Goal: Information Seeking & Learning: Find specific fact

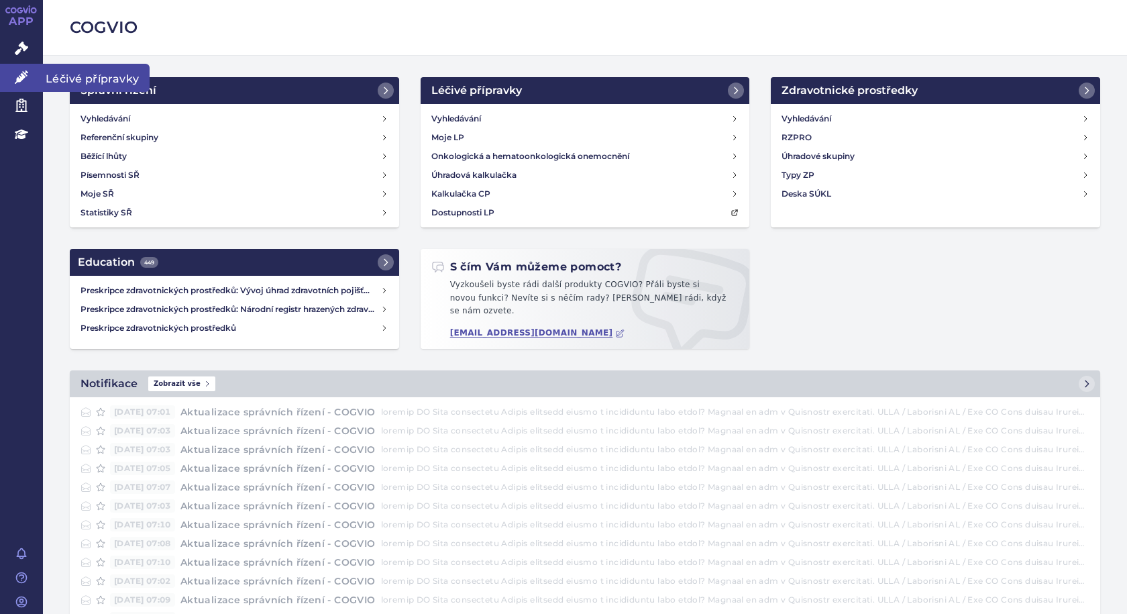
click at [68, 80] on span "Léčivé přípravky" at bounding box center [96, 78] width 107 height 28
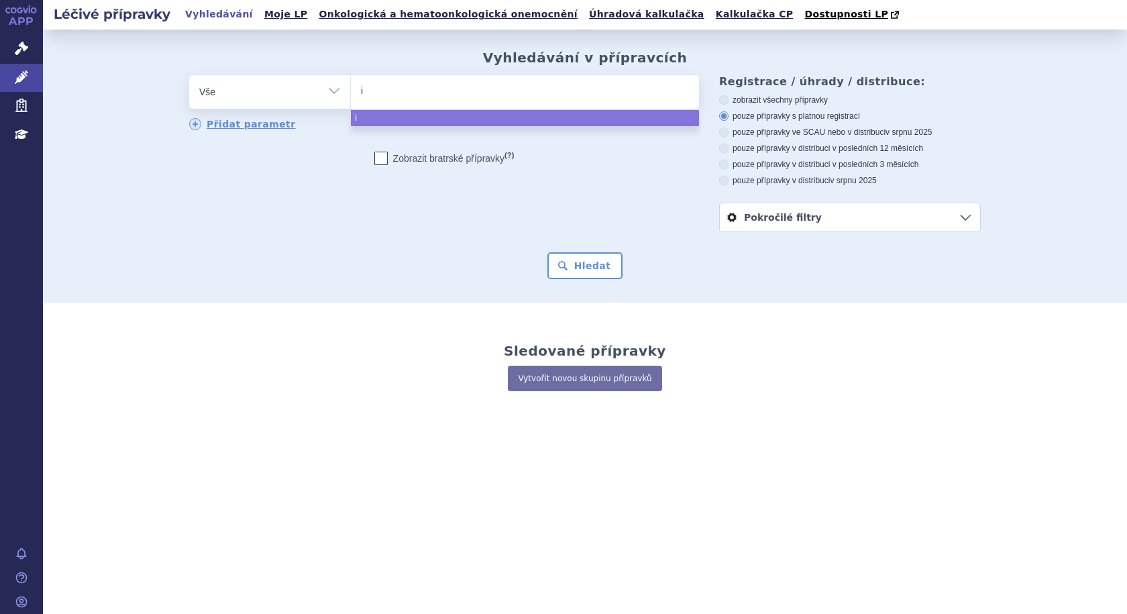
select select
type input "inh"
type input "inhi"
type input "inhixa"
select select "inhixa"
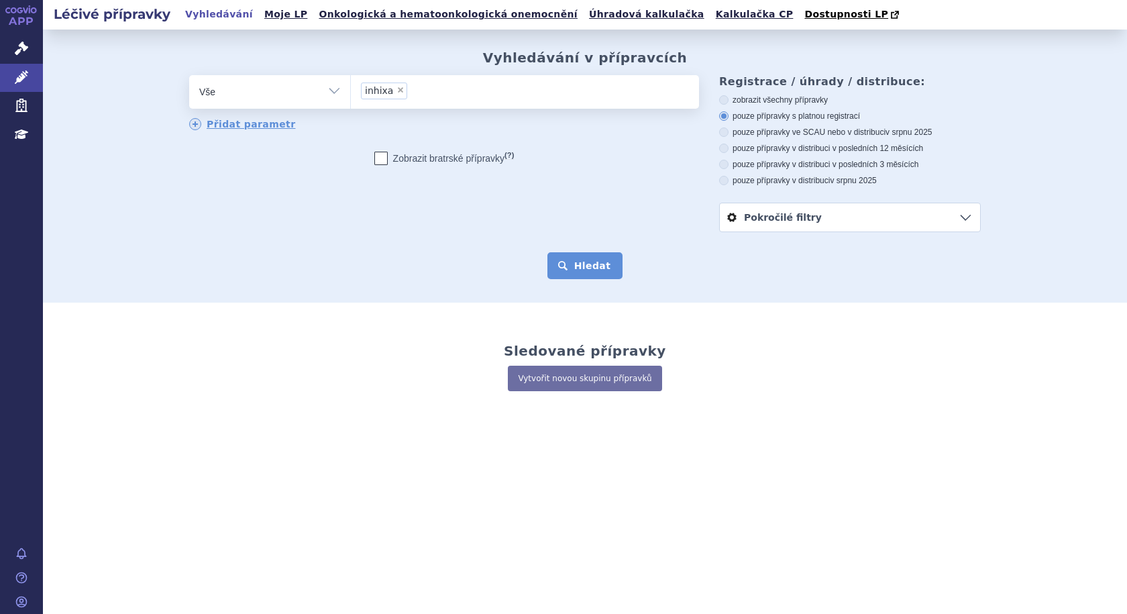
click at [597, 272] on button "Hledat" at bounding box center [586, 265] width 76 height 27
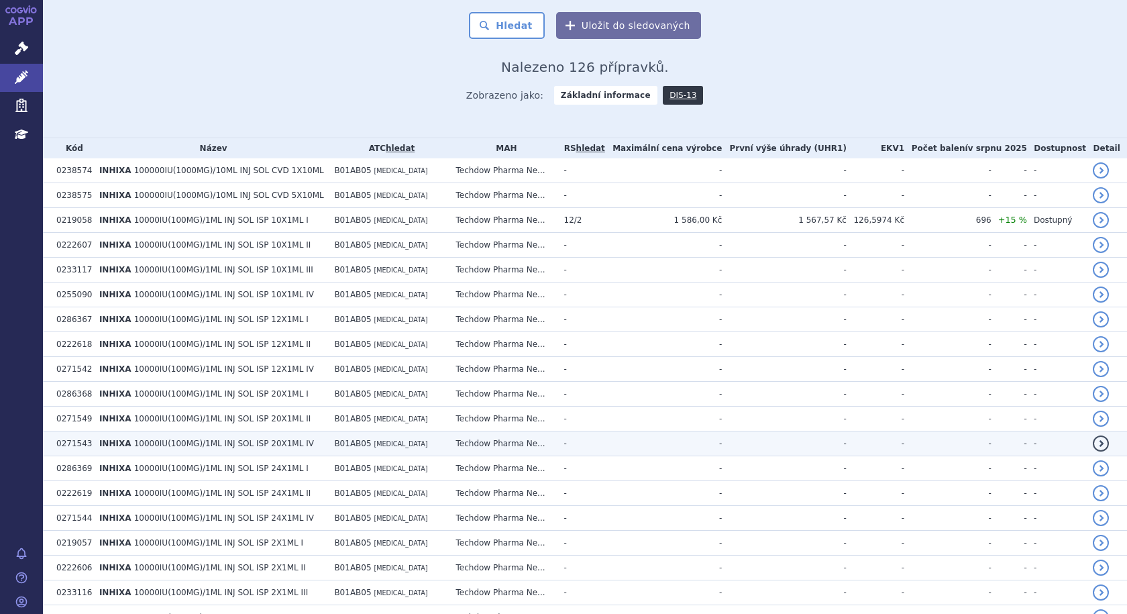
scroll to position [67, 0]
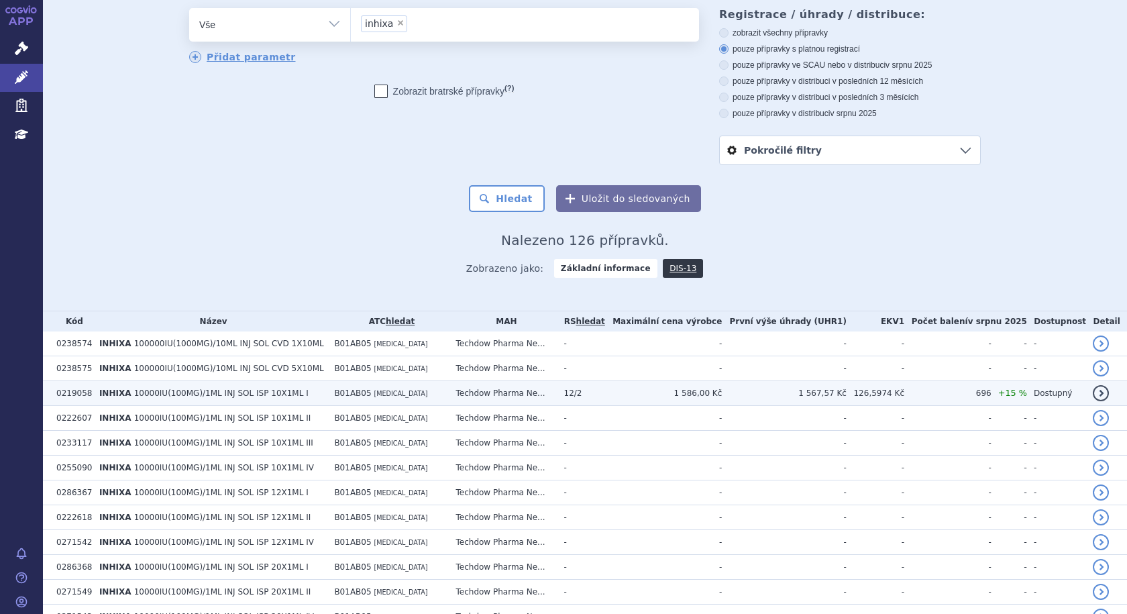
click at [232, 393] on span "10000IU(100MG)/1ML INJ SOL ISP 10X1ML I" at bounding box center [221, 393] width 174 height 9
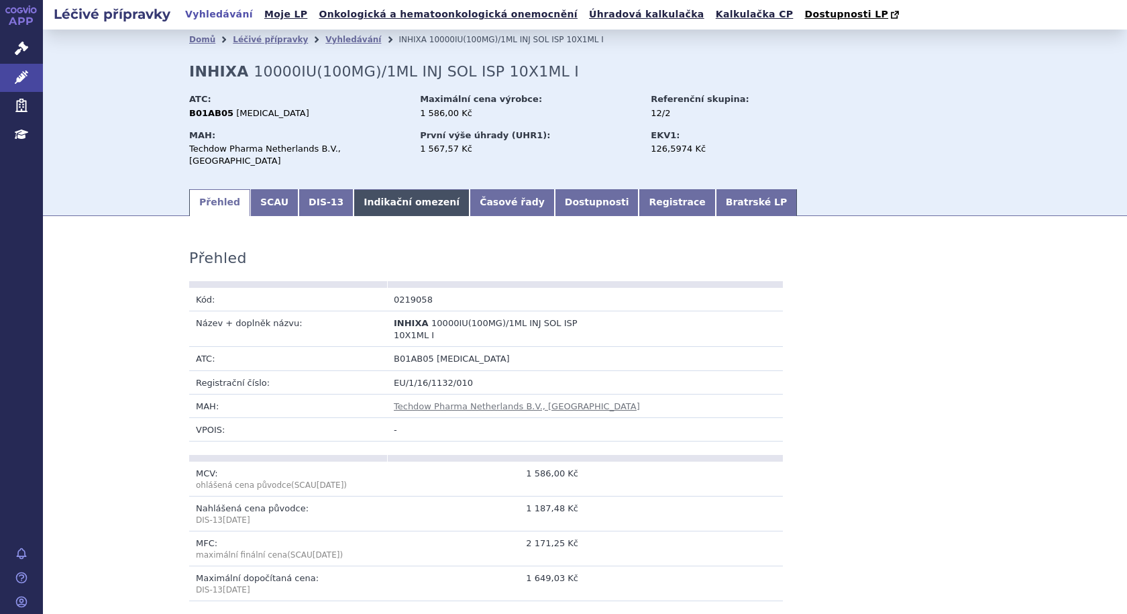
click at [368, 189] on link "Indikační omezení" at bounding box center [412, 202] width 116 height 27
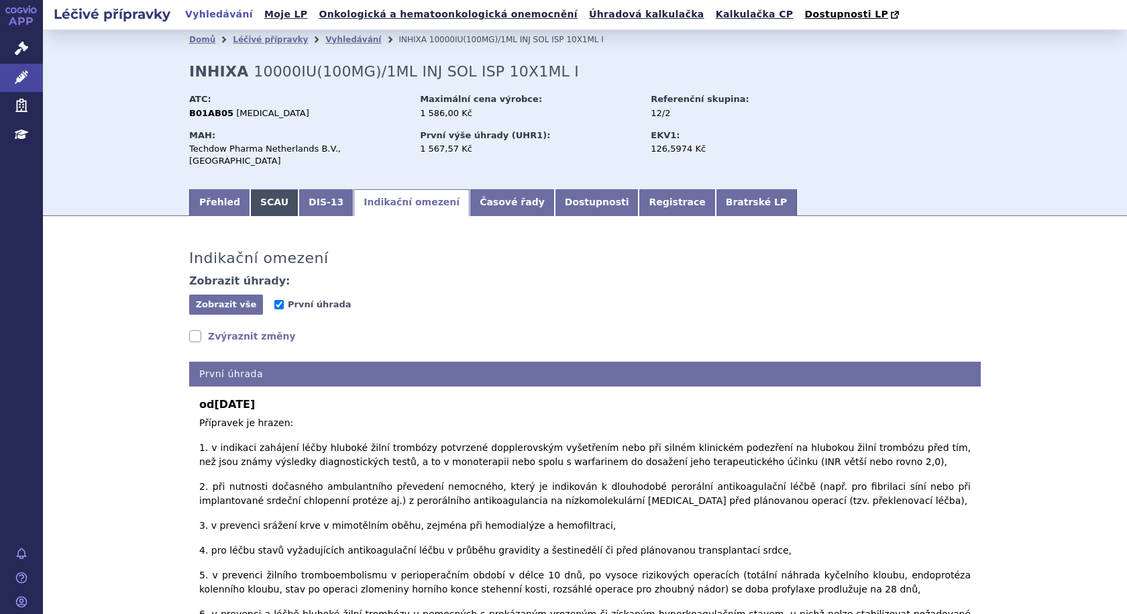
click at [250, 194] on link "SCAU" at bounding box center [274, 202] width 48 height 27
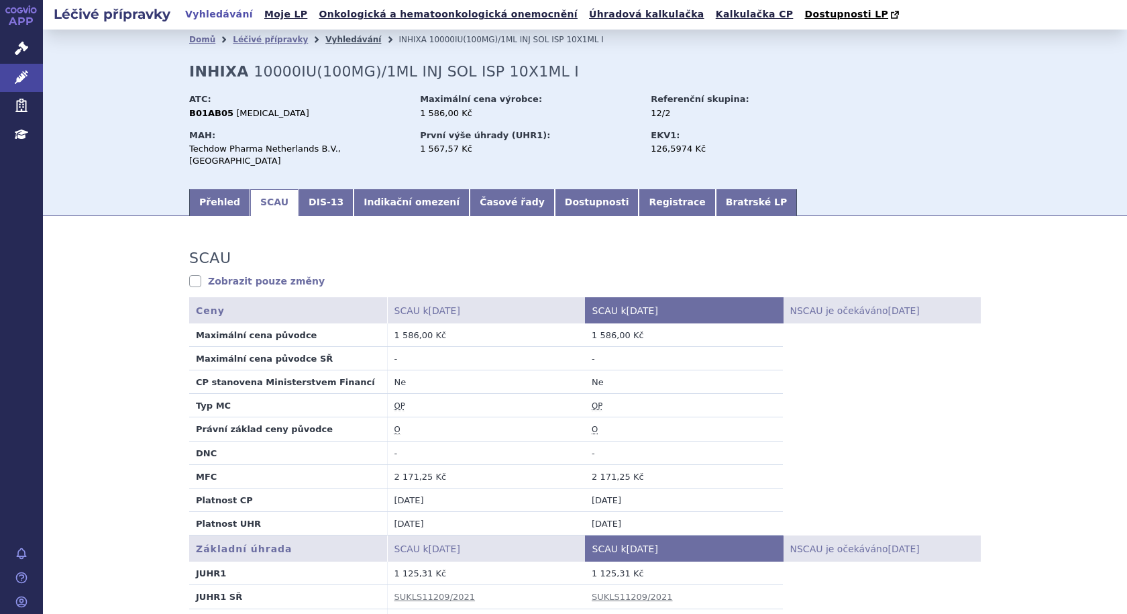
click at [325, 44] on link "Vyhledávání" at bounding box center [353, 39] width 56 height 9
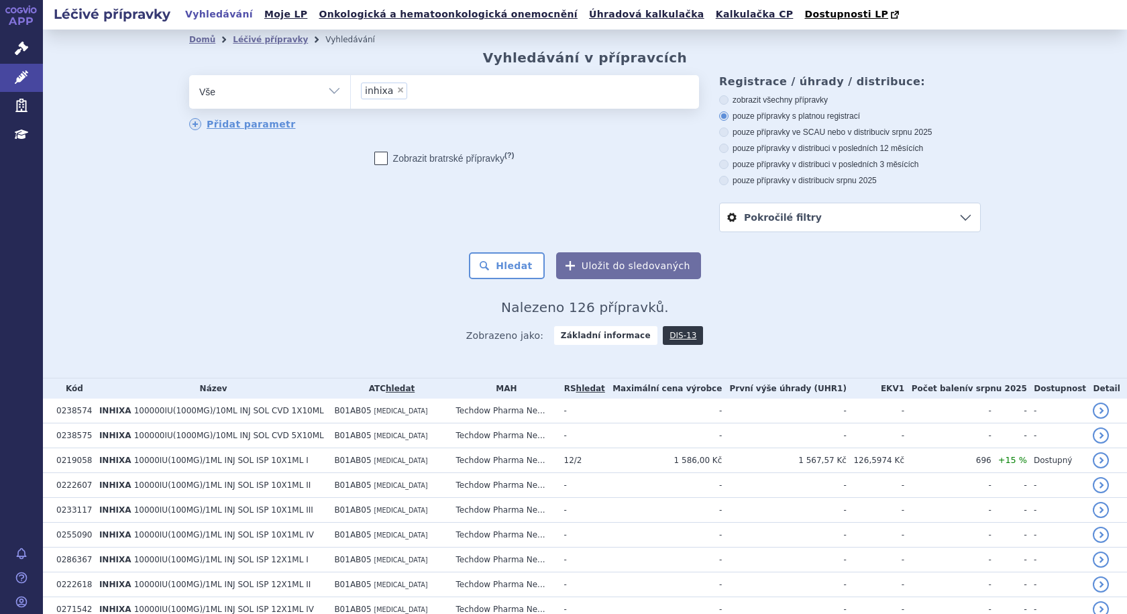
click at [521, 96] on ul "× inhixa" at bounding box center [525, 90] width 348 height 30
click at [351, 96] on select "inhixa" at bounding box center [350, 91] width 1 height 34
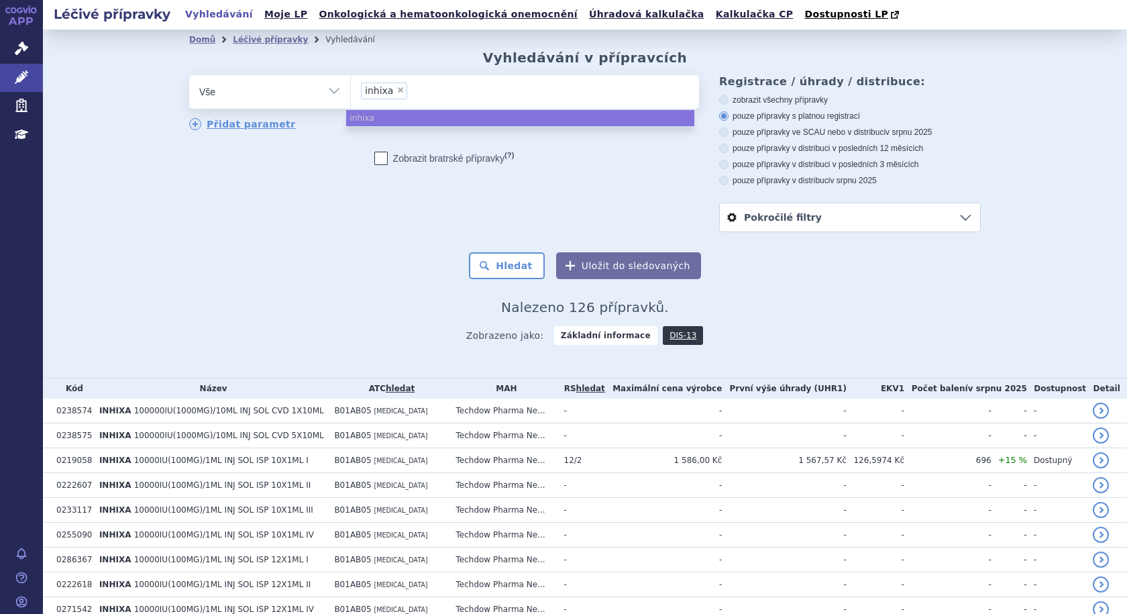
click at [397, 93] on span "×" at bounding box center [401, 90] width 8 height 8
click at [351, 93] on select "inhixa" at bounding box center [350, 91] width 1 height 34
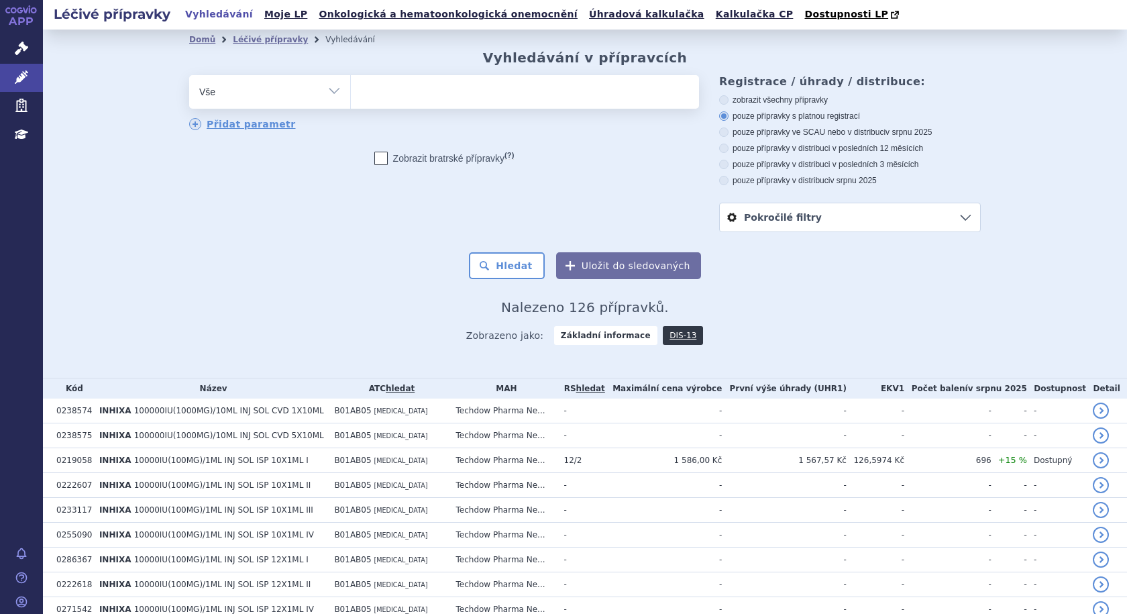
select select
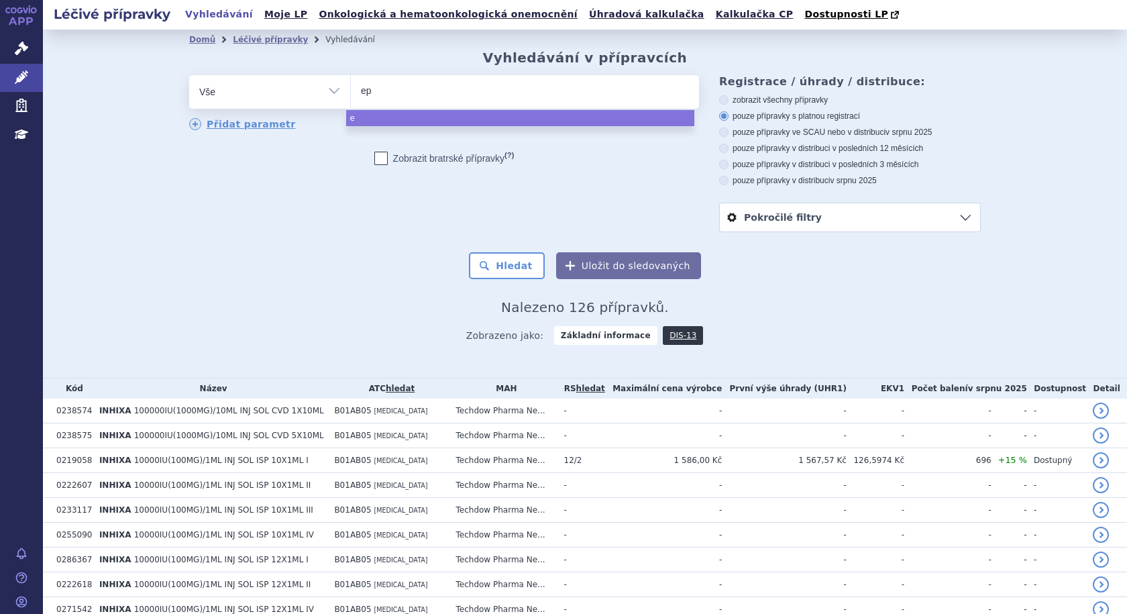
type input "epo"
type input "epos"
type input "eposti"
type input "epostim"
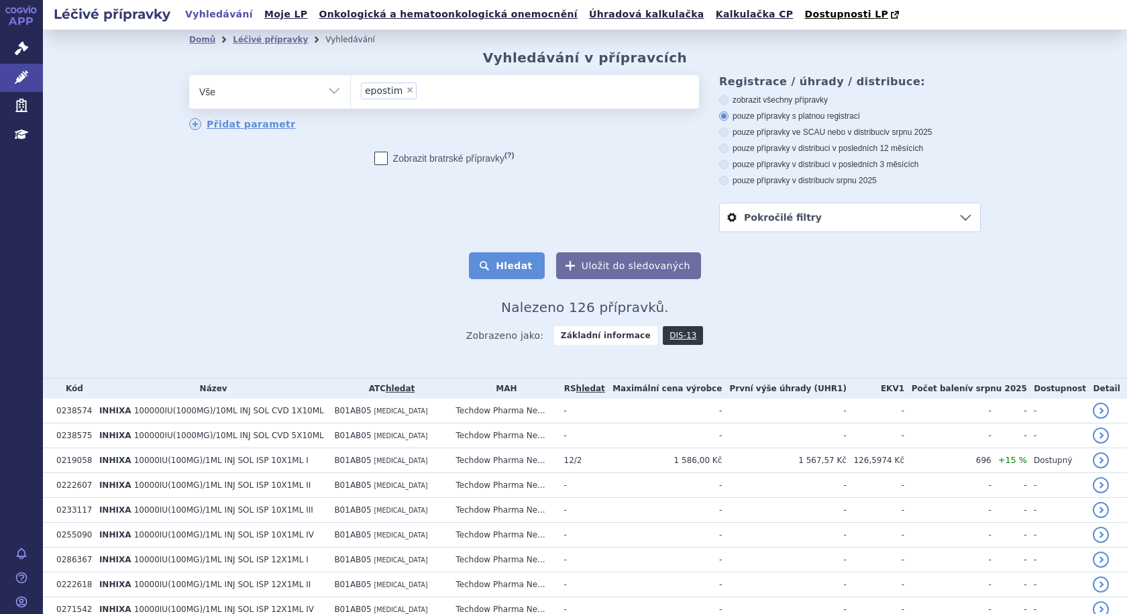
select select "epostim"
click at [511, 272] on button "Hledat" at bounding box center [507, 265] width 76 height 27
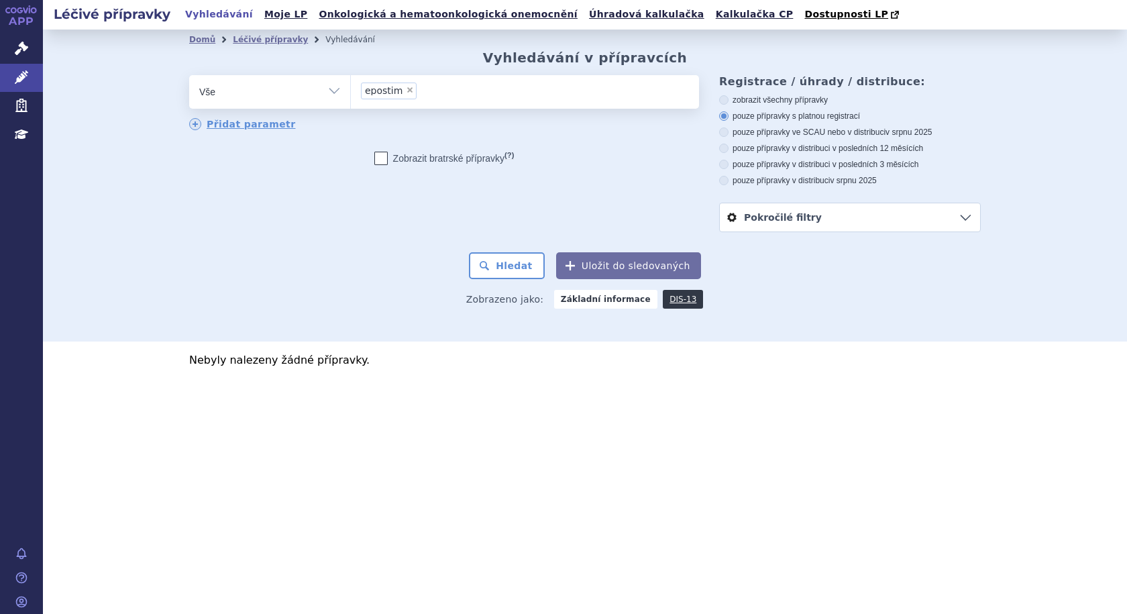
click at [406, 89] on span "×" at bounding box center [410, 90] width 8 height 8
click at [351, 89] on select "epostim" at bounding box center [350, 91] width 1 height 34
select select
click at [417, 97] on ul at bounding box center [525, 89] width 348 height 28
click at [351, 97] on select "epostim" at bounding box center [350, 91] width 1 height 34
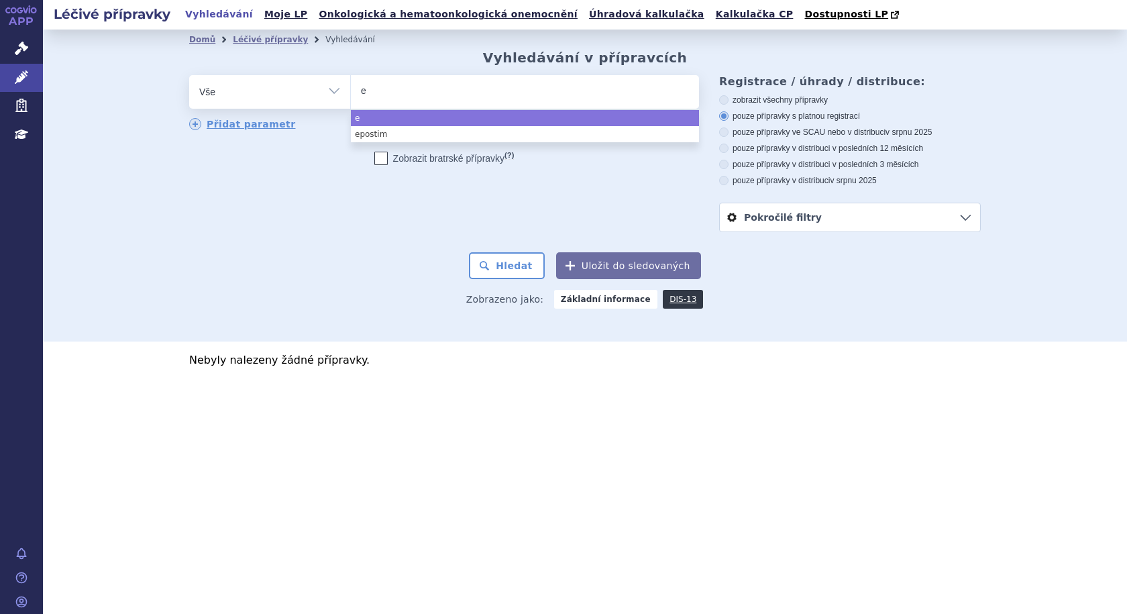
type input "ep"
type input "epo"
type input "eport"
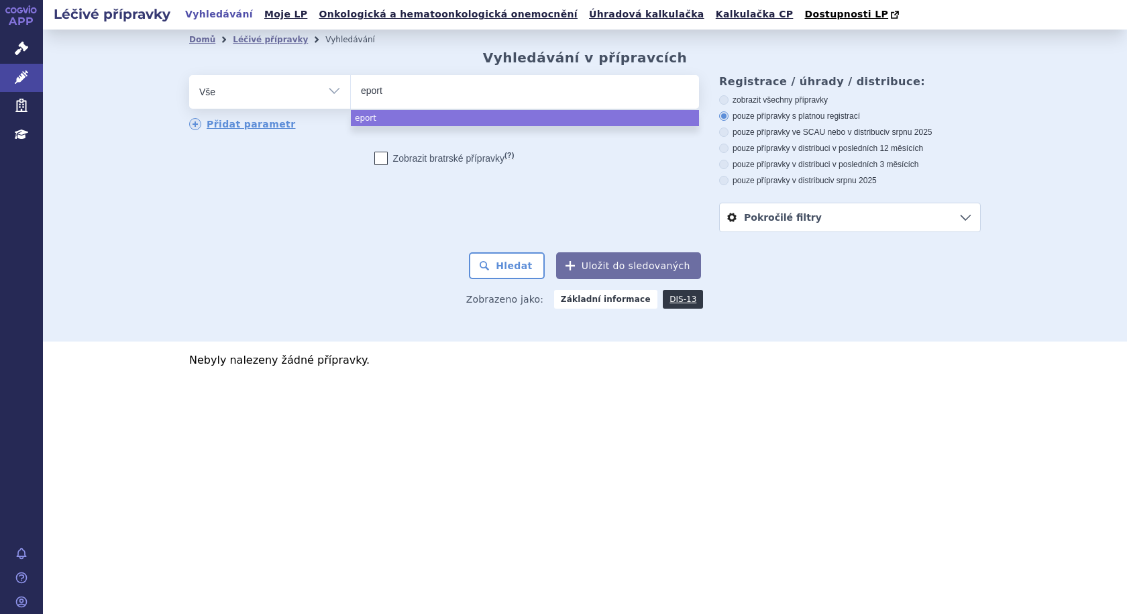
type input "eporti"
select select "eporti"
click at [519, 268] on button "Hledat" at bounding box center [507, 265] width 76 height 27
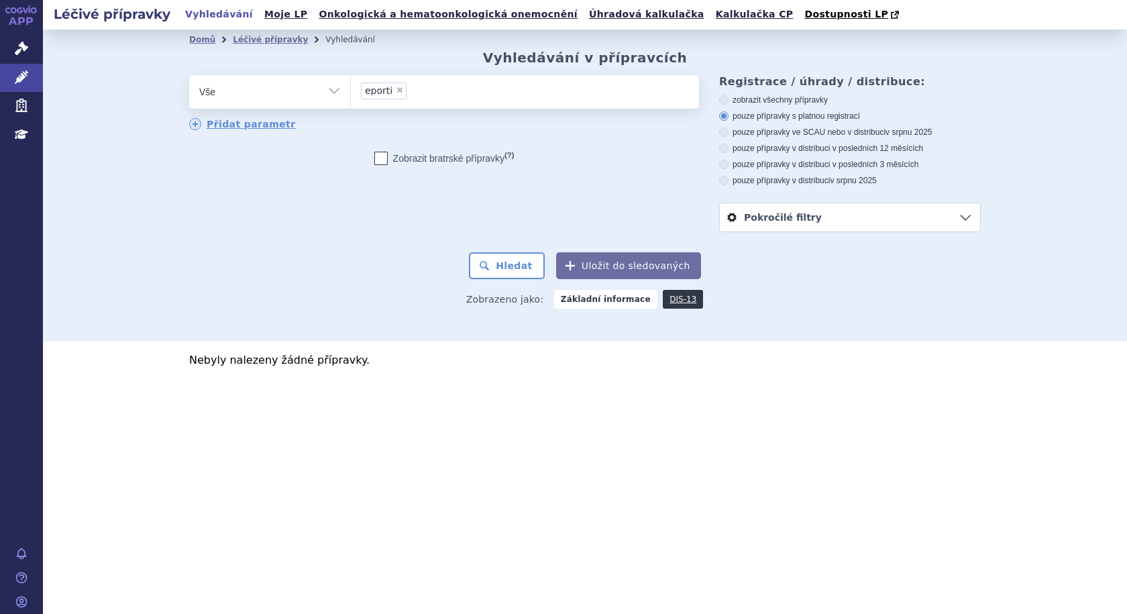
click at [401, 93] on span "×" at bounding box center [400, 90] width 8 height 8
click at [351, 93] on select "eporti" at bounding box center [350, 91] width 1 height 34
select select
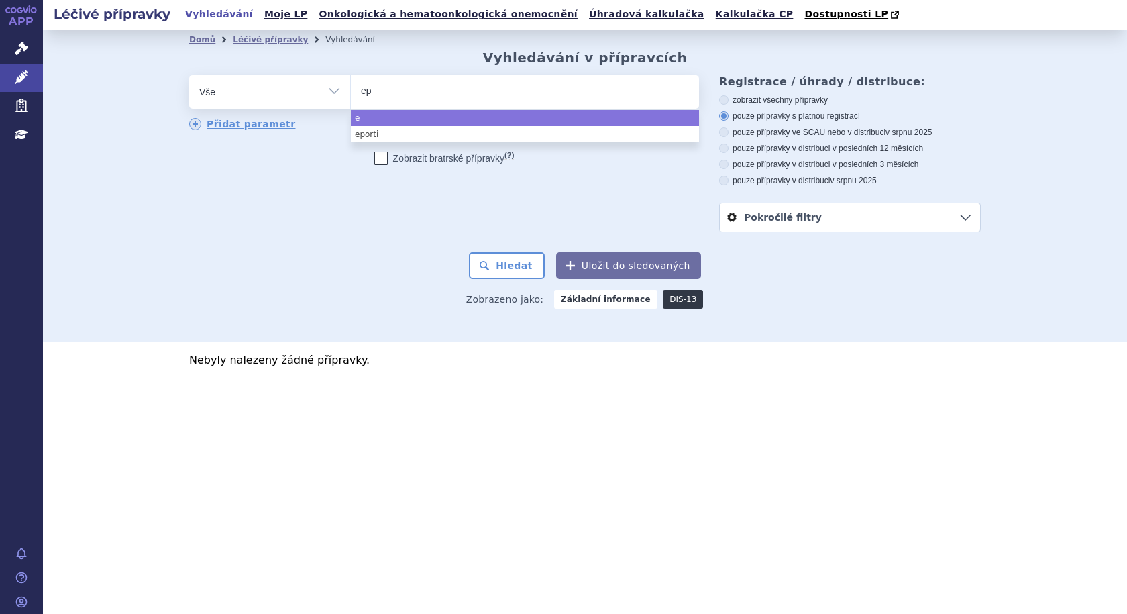
type input "epo"
type input "epoe"
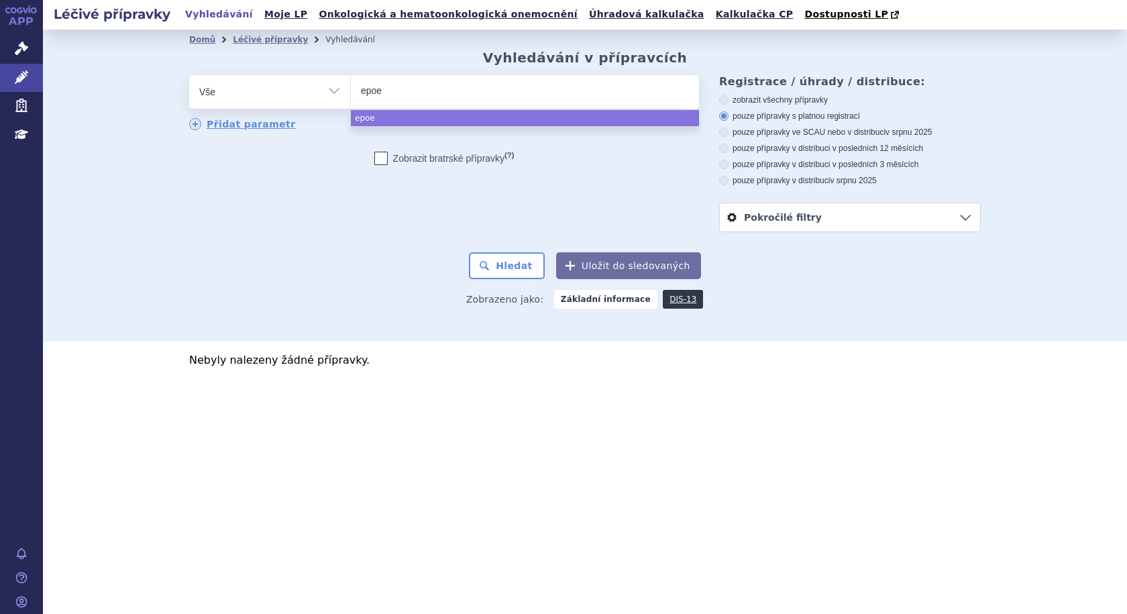
type input "epoet"
select select "epoet"
click at [518, 274] on button "Hledat" at bounding box center [507, 265] width 76 height 27
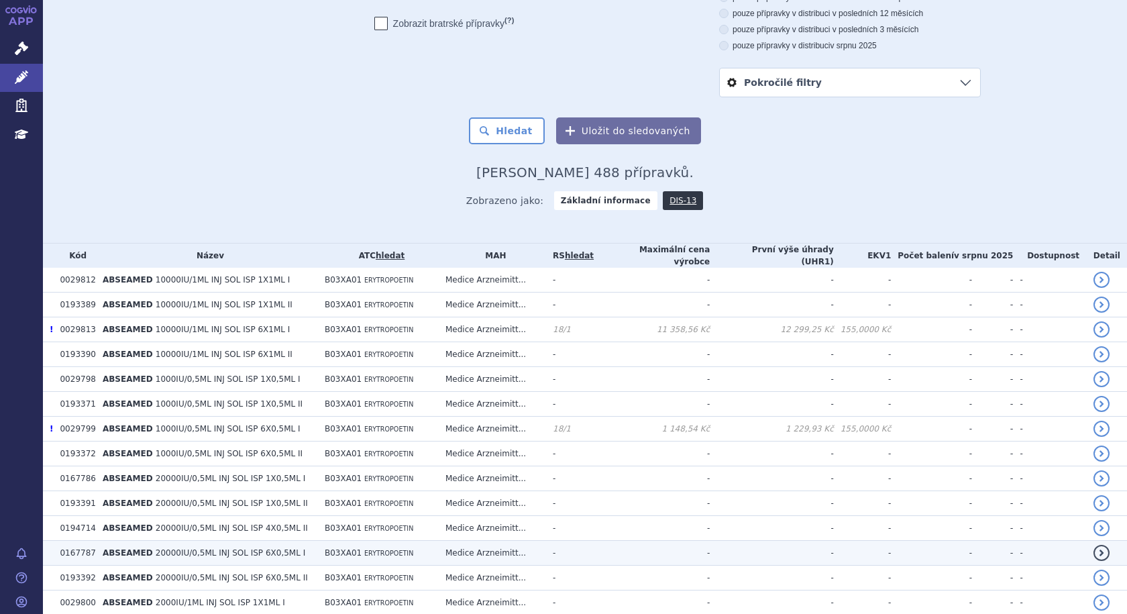
scroll to position [268, 0]
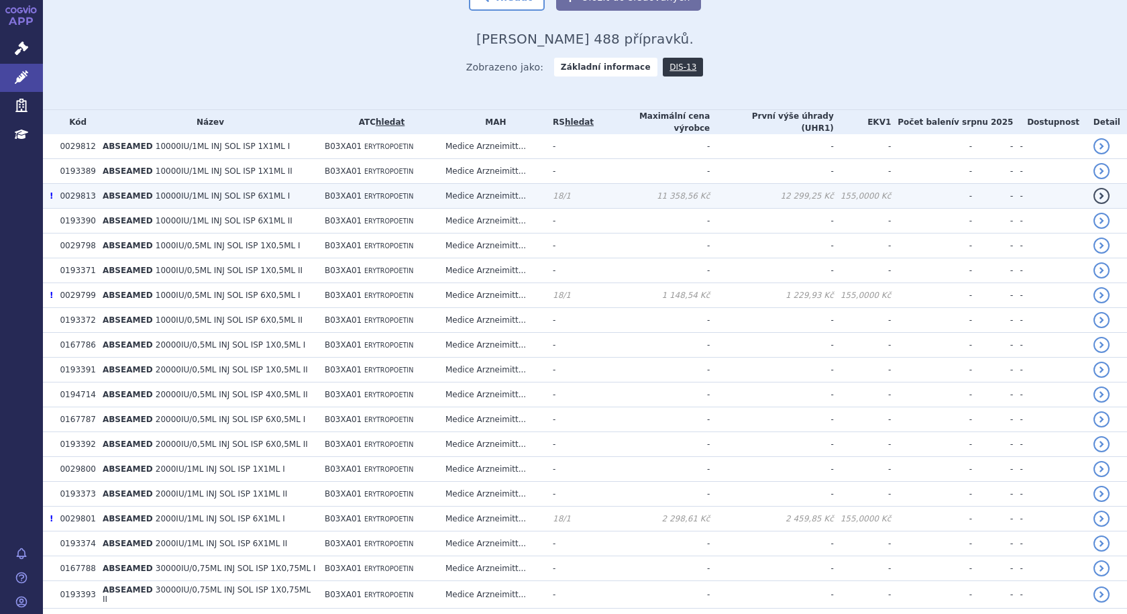
click at [430, 194] on td "B03XA01 ERYTROPOETIN" at bounding box center [378, 196] width 121 height 25
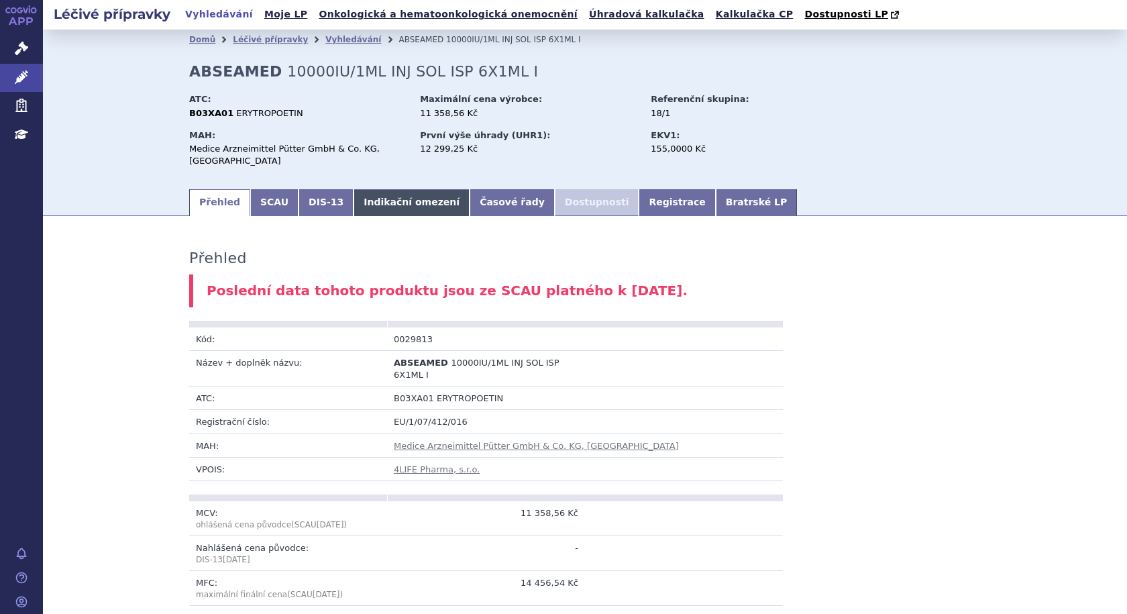
click at [361, 191] on link "Indikační omezení" at bounding box center [412, 202] width 116 height 27
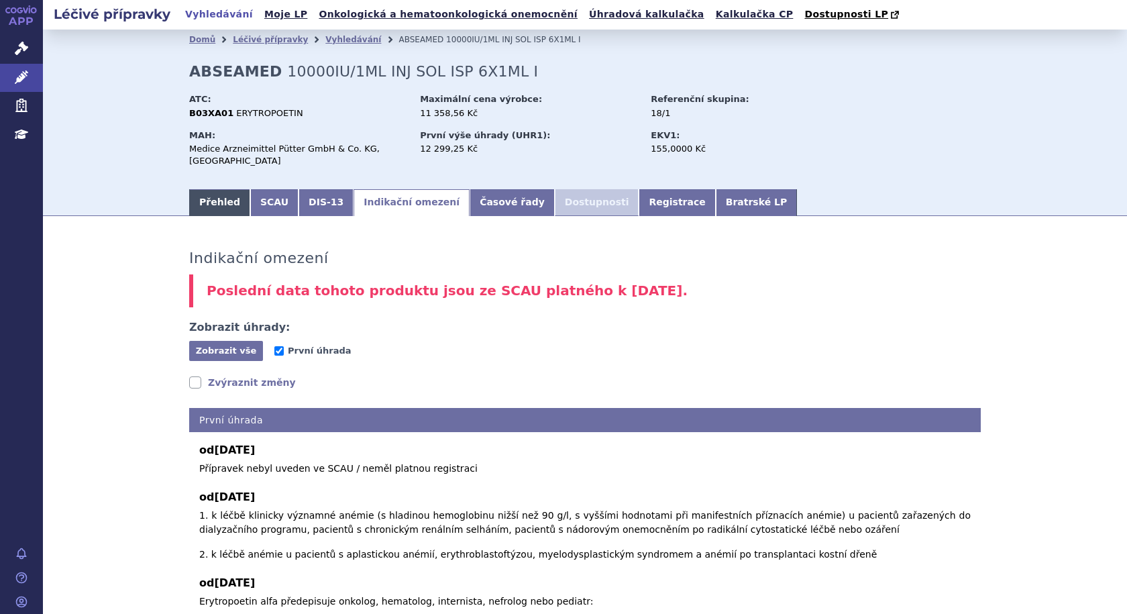
click at [213, 189] on link "Přehled" at bounding box center [219, 202] width 61 height 27
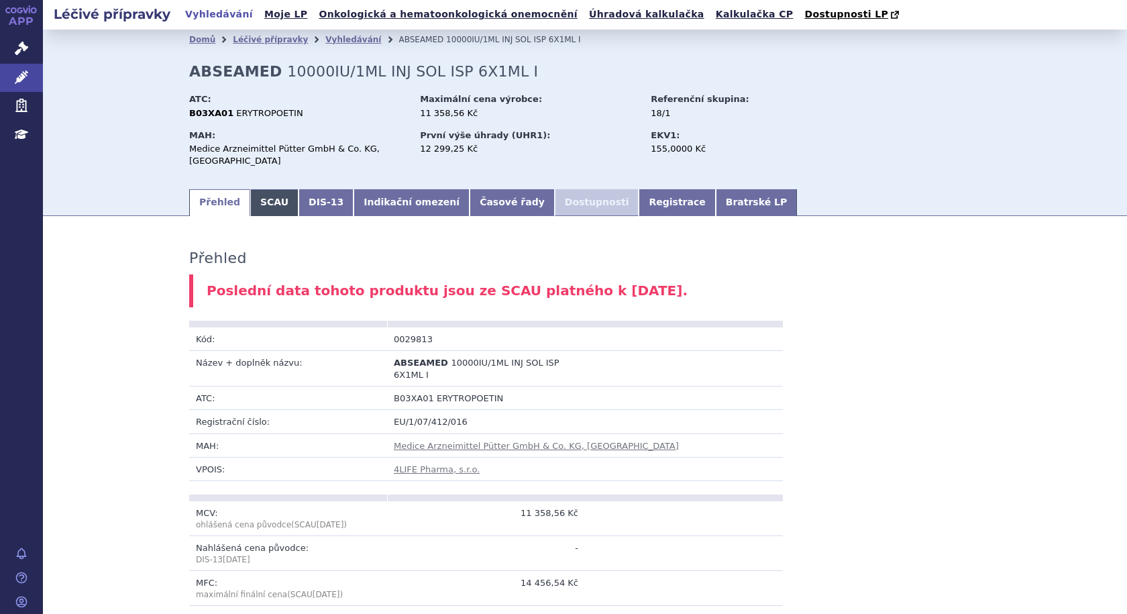
click at [267, 189] on link "SCAU" at bounding box center [274, 202] width 48 height 27
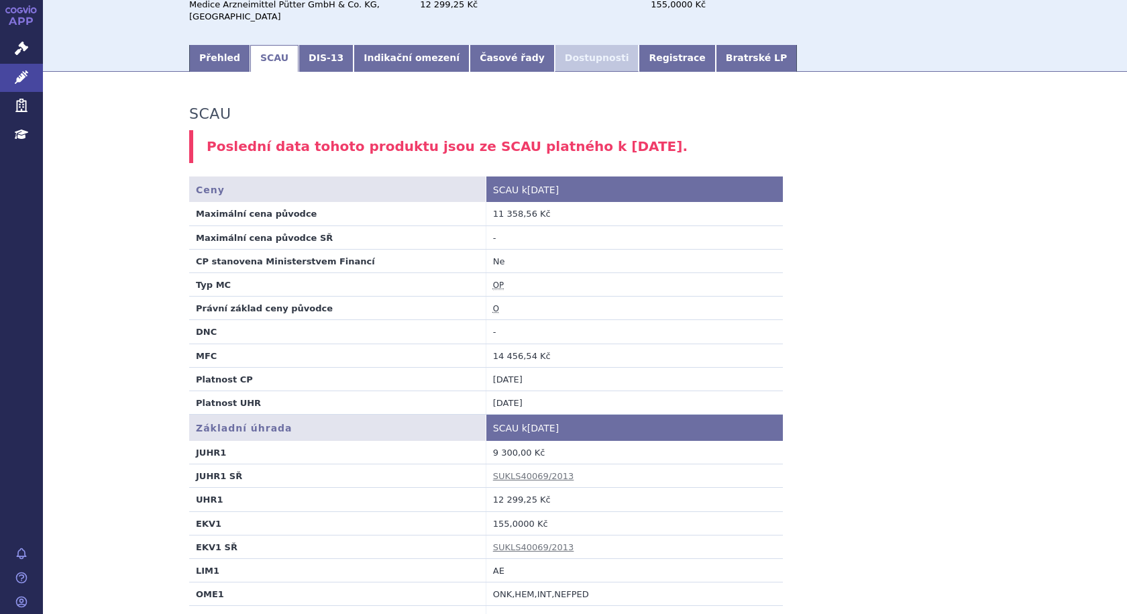
scroll to position [67, 0]
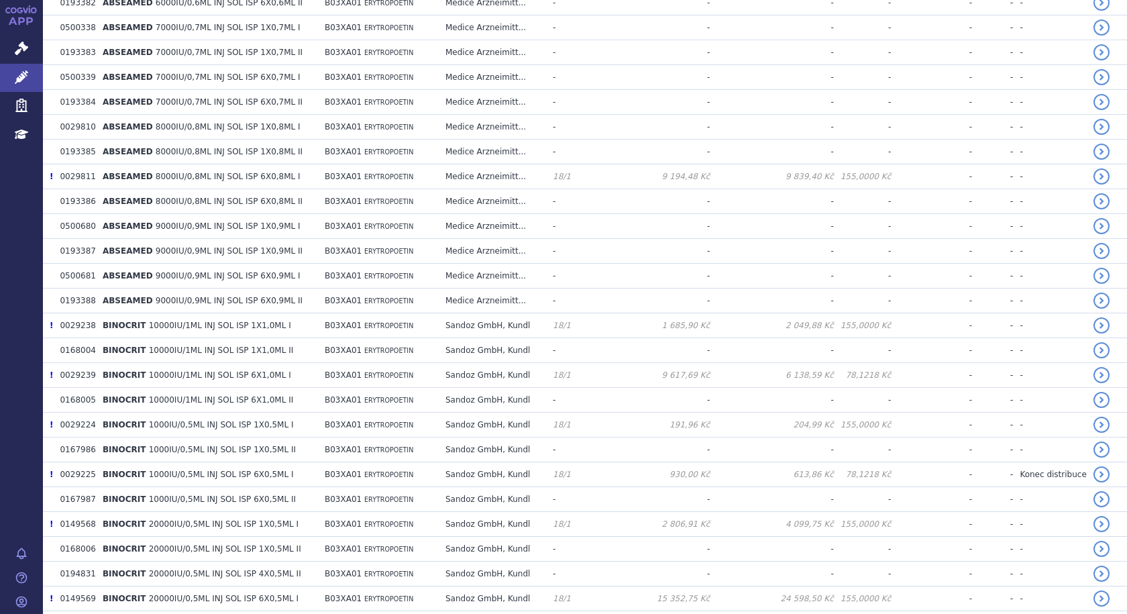
scroll to position [1678, 0]
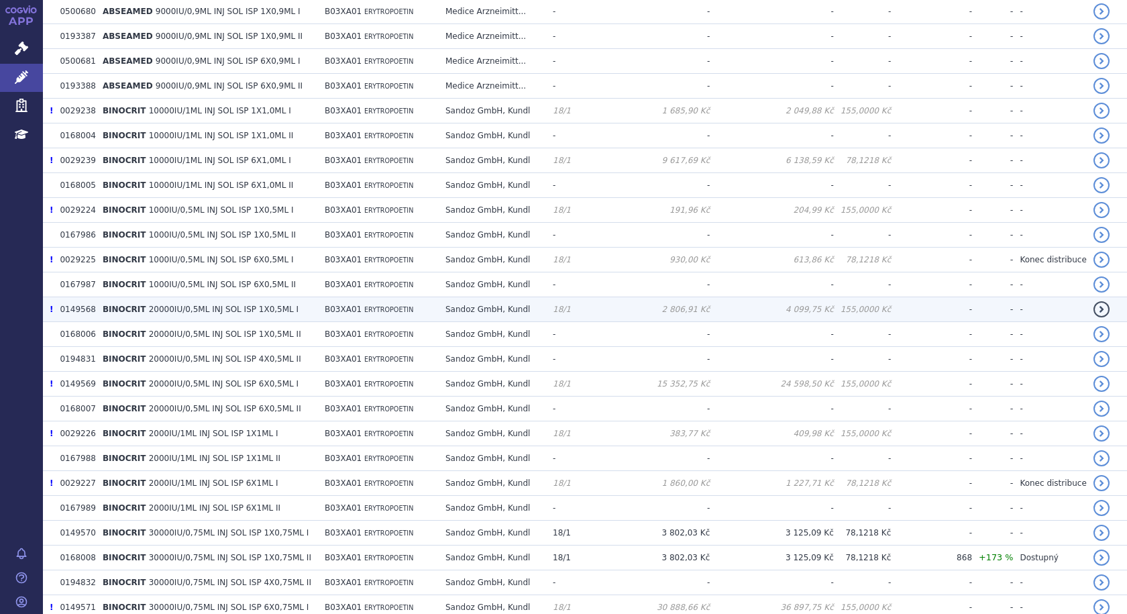
click at [513, 299] on td "Sandoz GmbH, Kundl" at bounding box center [492, 309] width 107 height 25
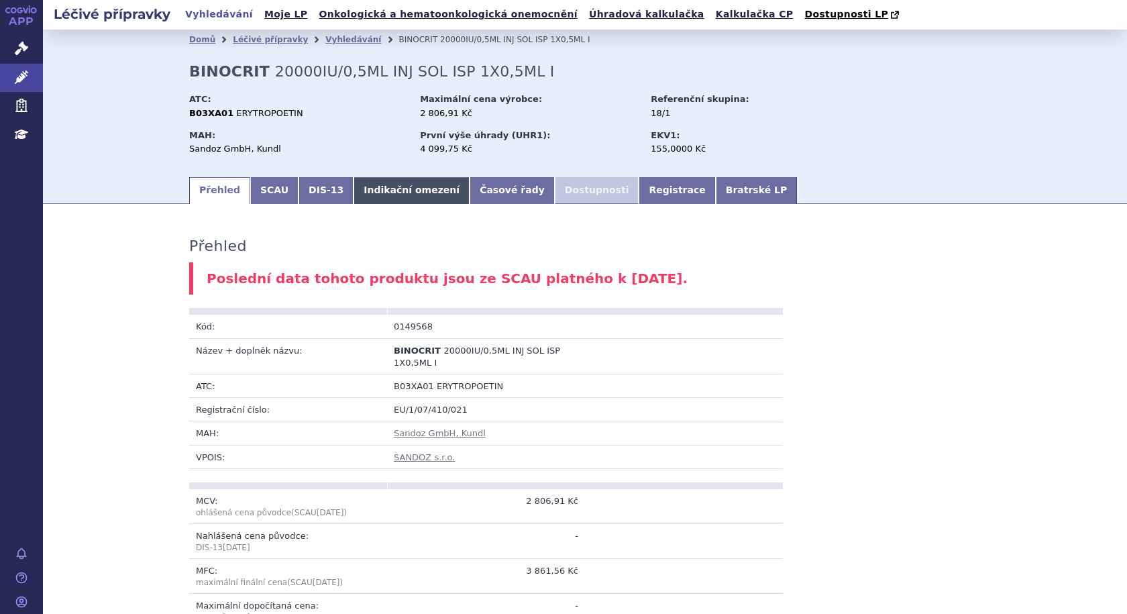
click at [374, 195] on link "Indikační omezení" at bounding box center [412, 190] width 116 height 27
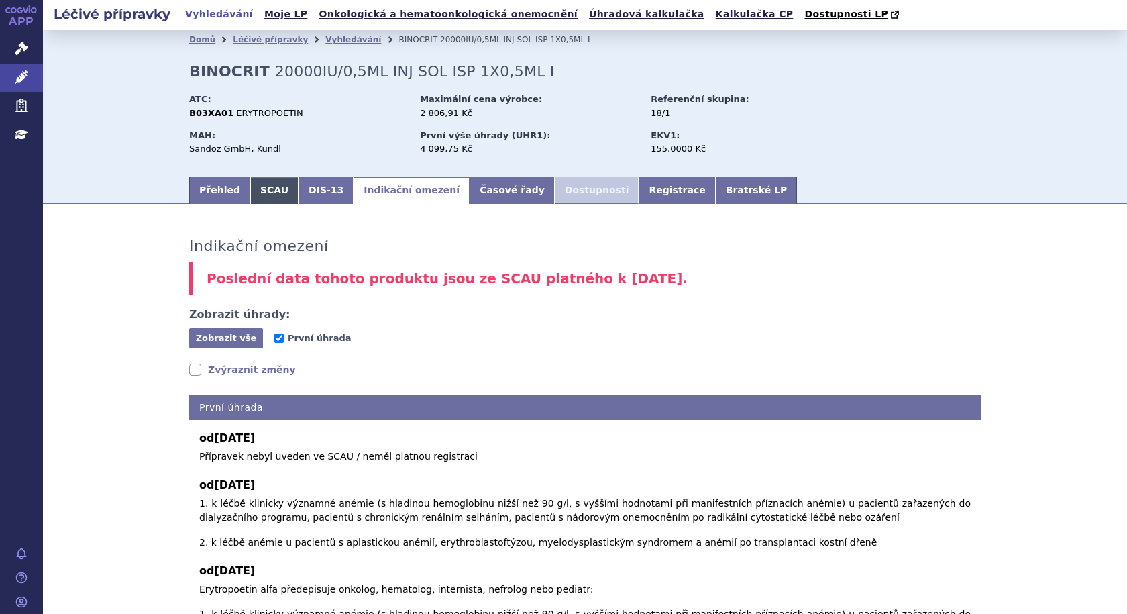
click at [262, 191] on link "SCAU" at bounding box center [274, 190] width 48 height 27
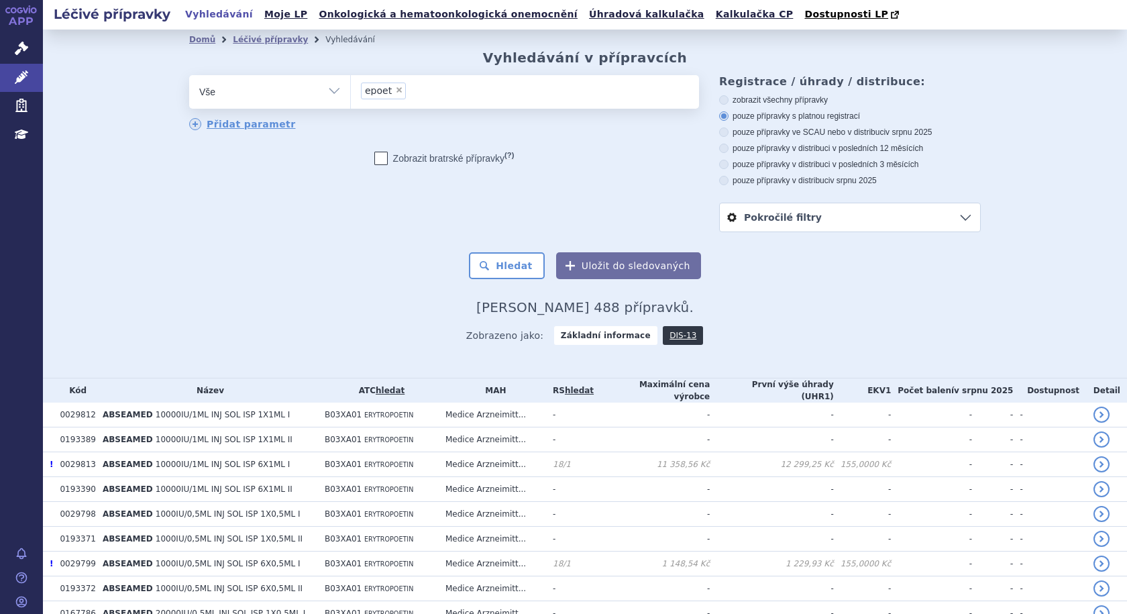
click at [395, 93] on span "×" at bounding box center [399, 90] width 8 height 8
click at [351, 93] on select "epoet" at bounding box center [350, 91] width 1 height 34
select select
type input "re"
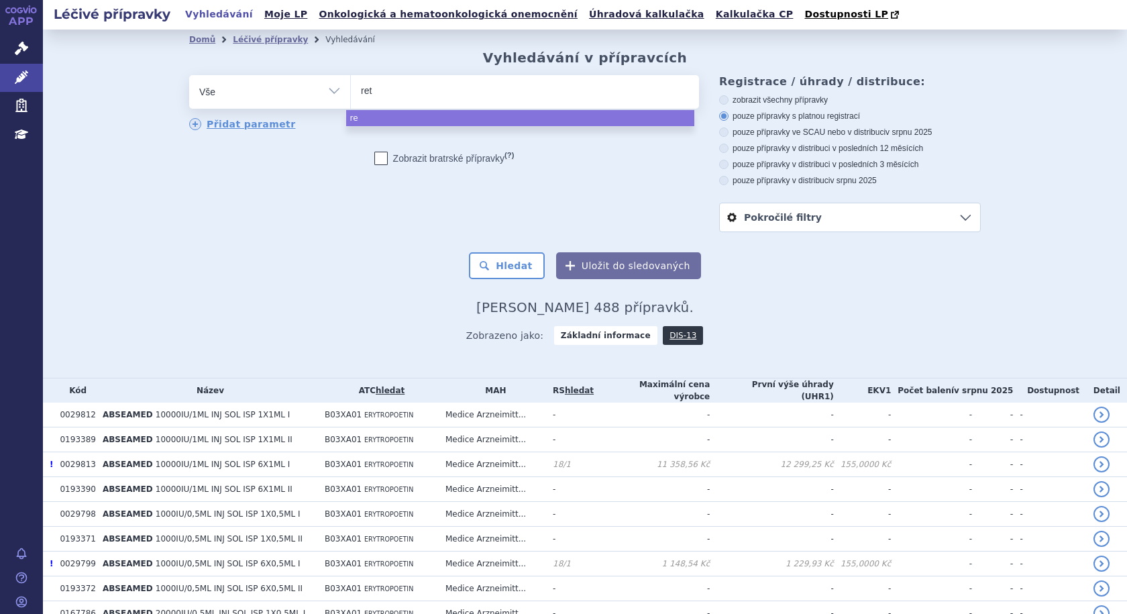
type input "reta"
type input "retac"
select select "retac"
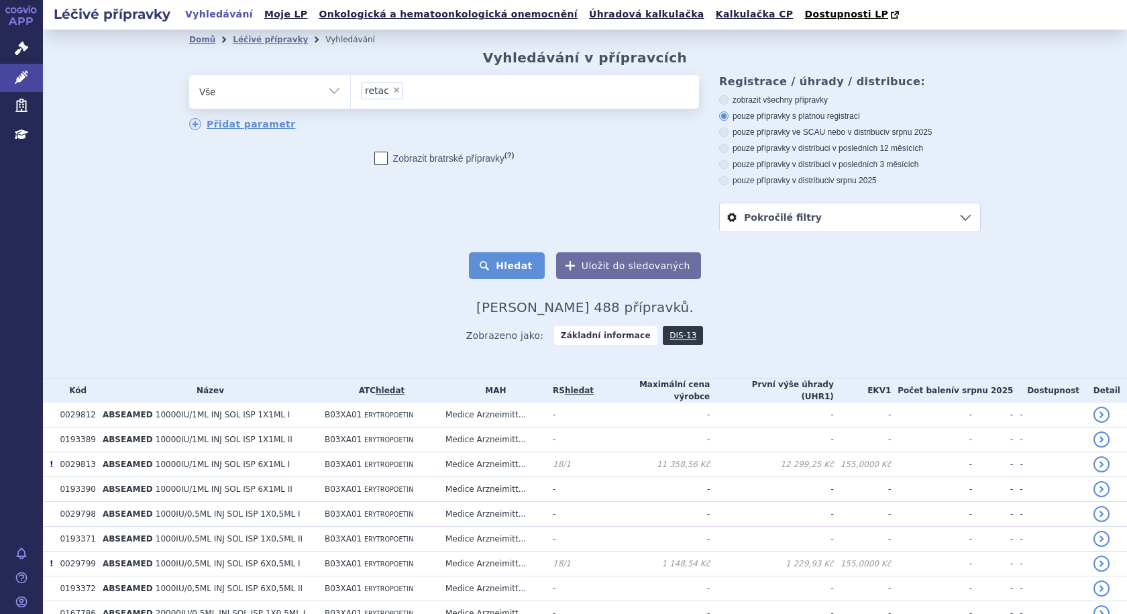
click at [534, 262] on button "Hledat" at bounding box center [507, 265] width 76 height 27
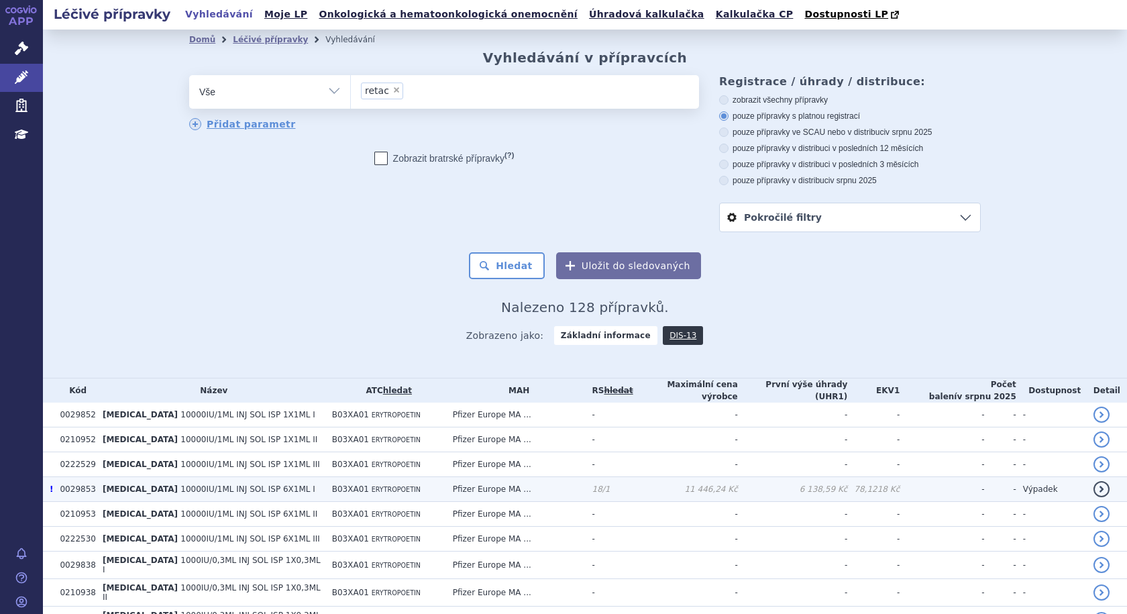
click at [313, 489] on td "[MEDICAL_DATA] 10000IU/1ML INJ SOL ISP 6X1ML I" at bounding box center [211, 489] width 230 height 25
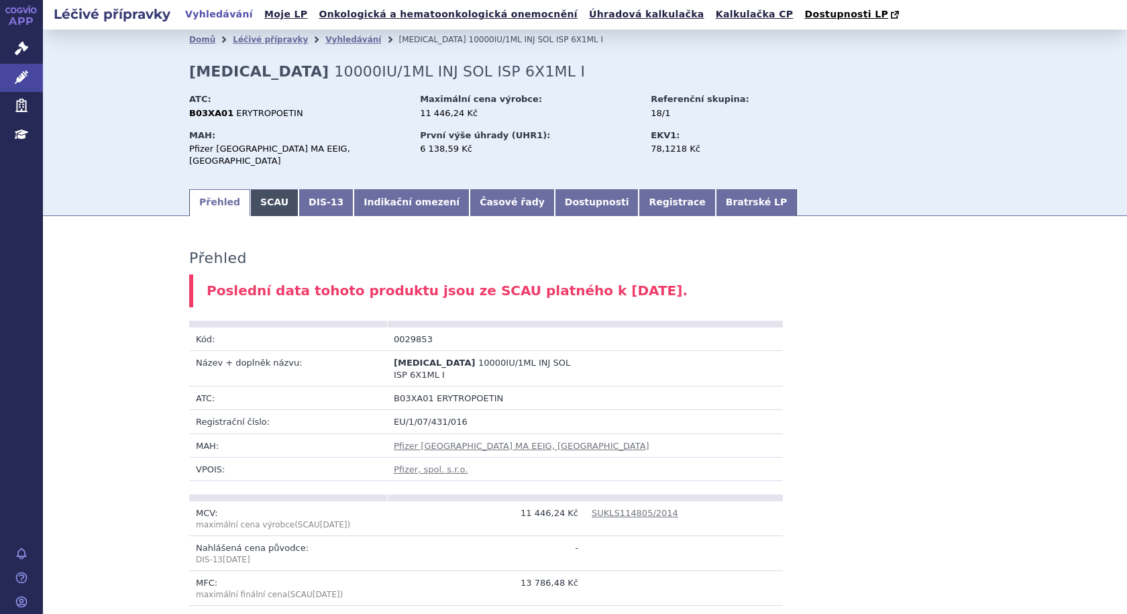
click at [258, 189] on link "SCAU" at bounding box center [274, 202] width 48 height 27
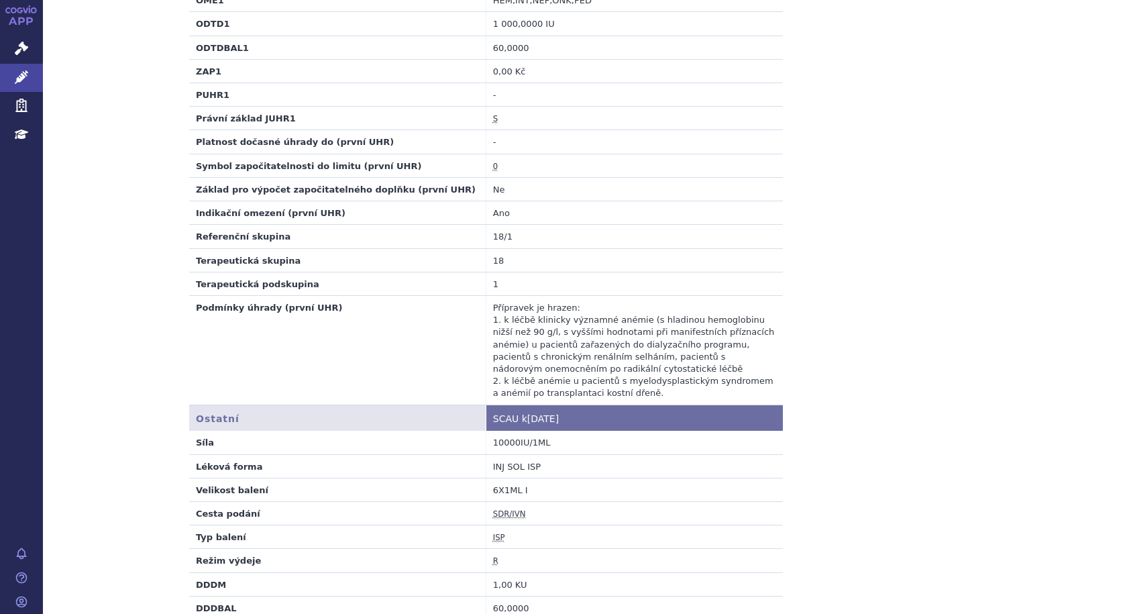
scroll to position [805, 0]
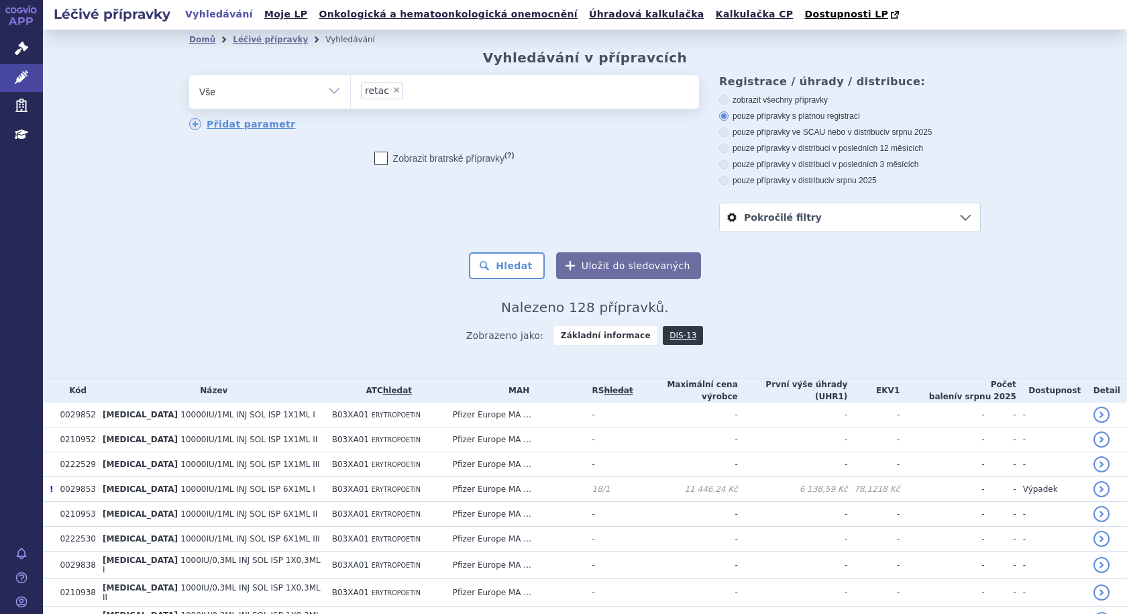
click at [393, 90] on span "×" at bounding box center [397, 90] width 8 height 8
click at [351, 90] on select "retac" at bounding box center [350, 91] width 1 height 34
select select
type input "go"
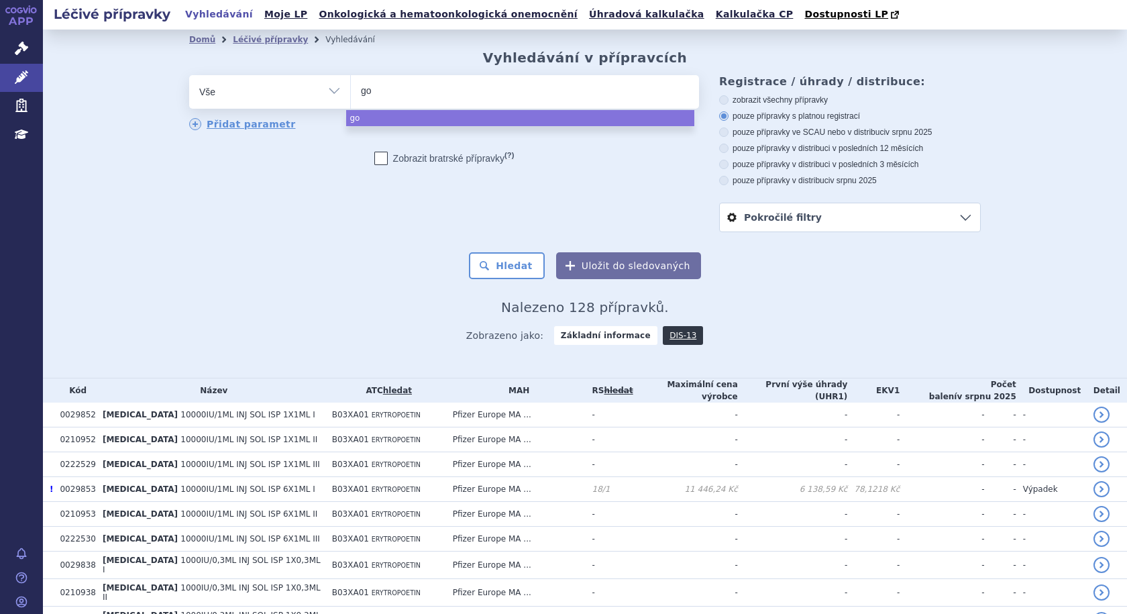
type input "gon"
type input "gonal"
select select "gonal"
click at [532, 260] on button "Hledat" at bounding box center [507, 265] width 76 height 27
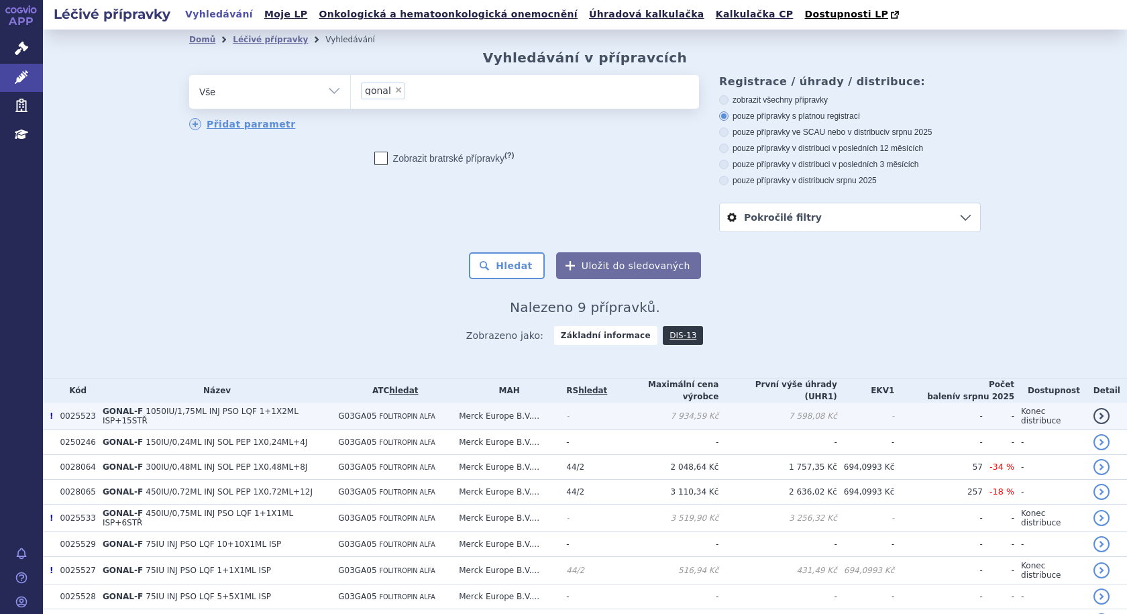
click at [435, 413] on td "G03GA05 FOLITROPIN ALFA" at bounding box center [392, 417] width 121 height 28
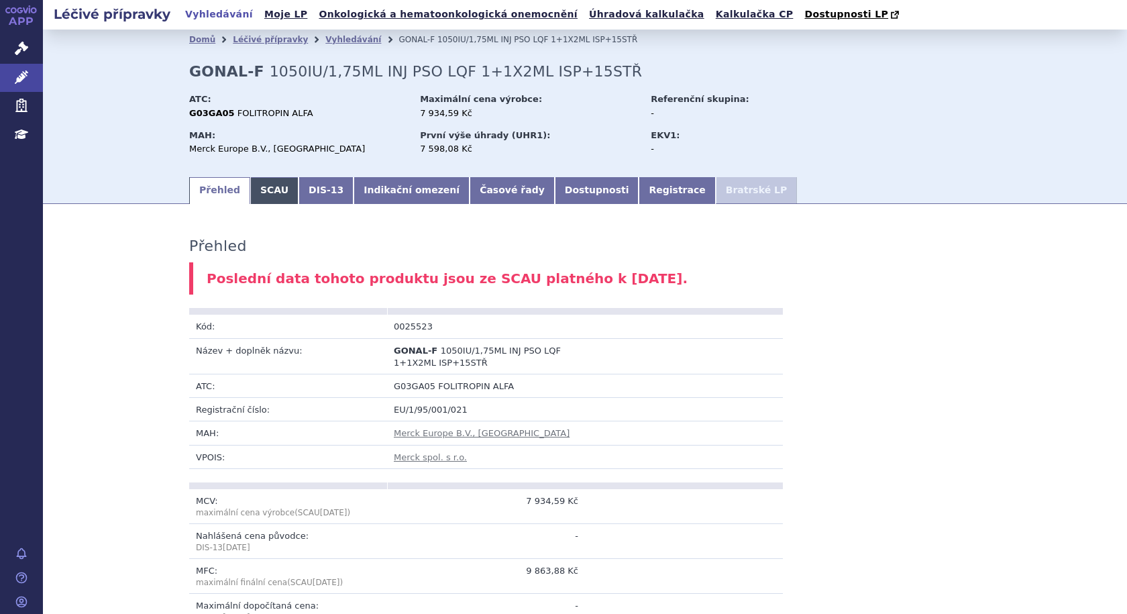
drag, startPoint x: 266, startPoint y: 191, endPoint x: 277, endPoint y: 201, distance: 14.7
click at [266, 191] on link "SCAU" at bounding box center [274, 190] width 48 height 27
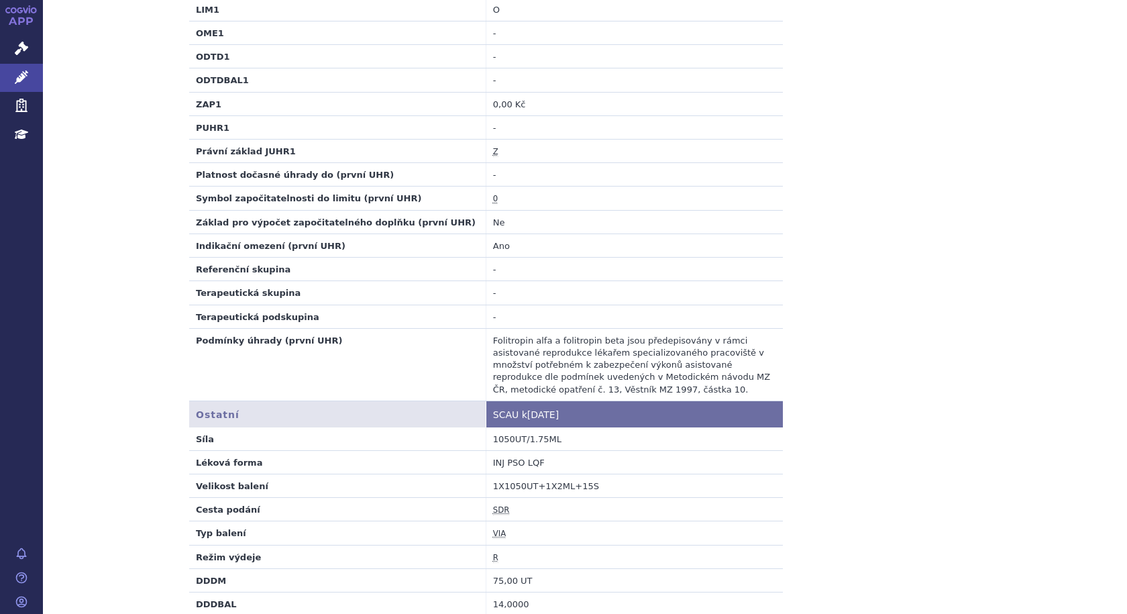
scroll to position [738, 0]
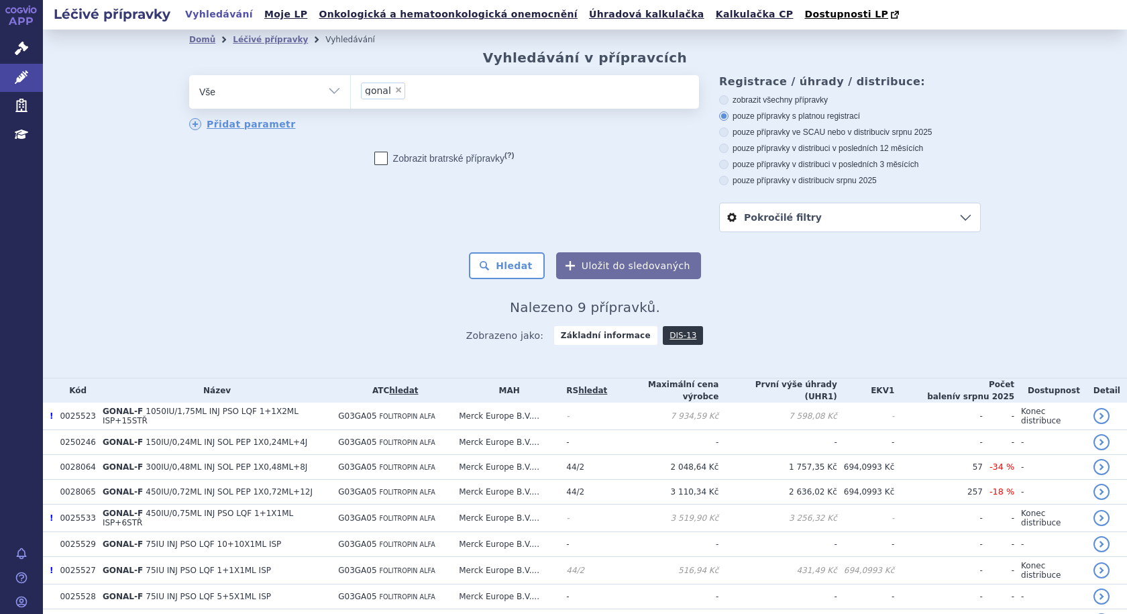
click at [395, 90] on span "×" at bounding box center [399, 90] width 8 height 8
click at [351, 90] on select "gonal" at bounding box center [350, 91] width 1 height 34
select select
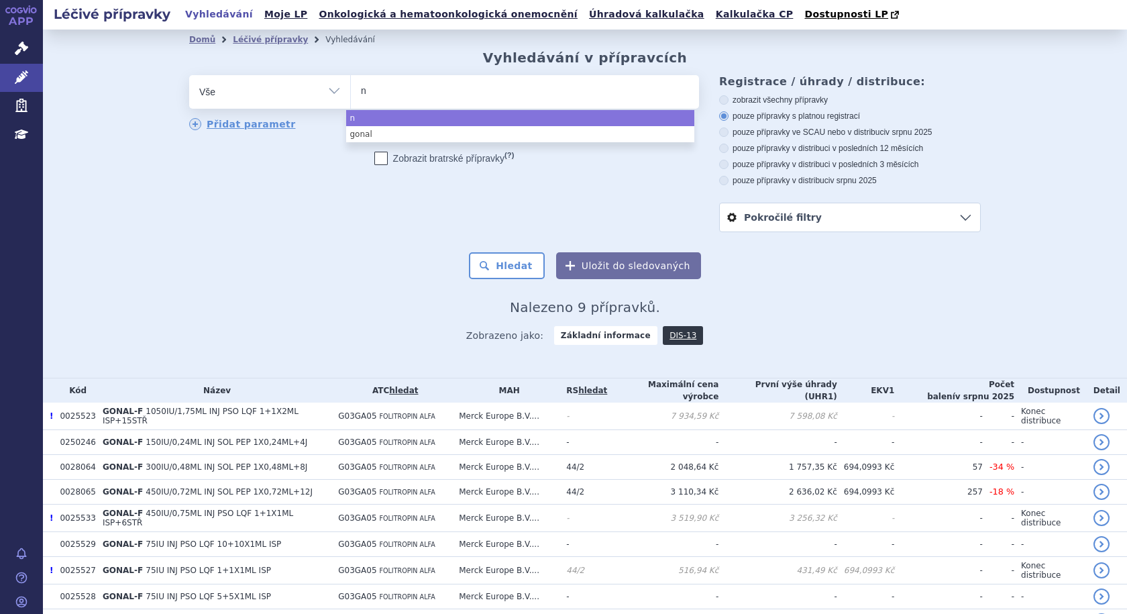
type input "nu"
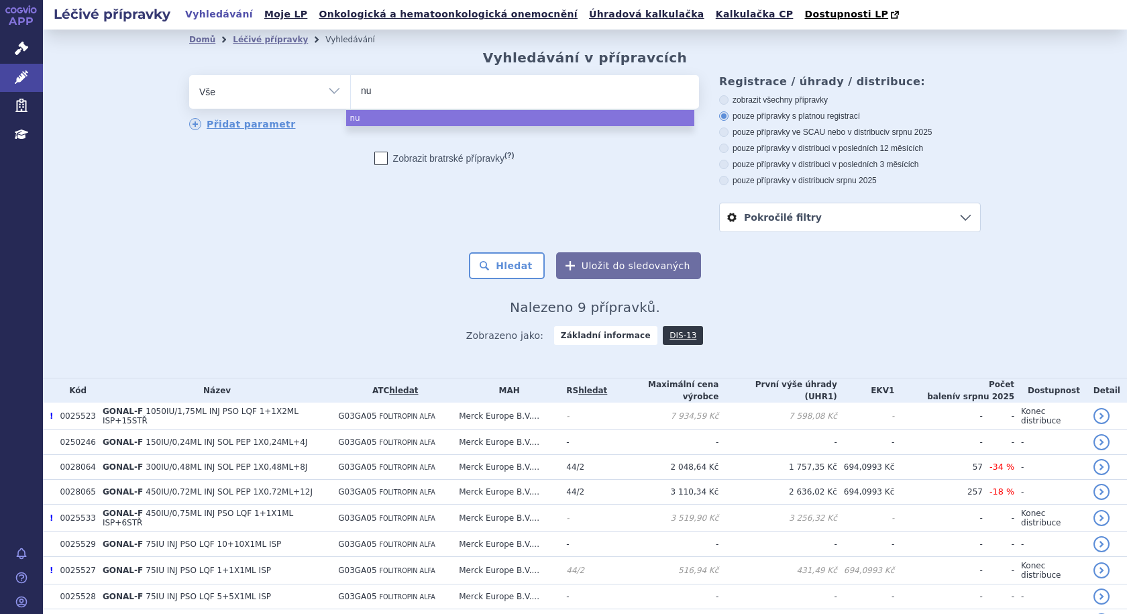
type input "nut"
type input "nutr"
type input "nutrop"
select select "nutrop"
click at [524, 268] on button "Hledat" at bounding box center [507, 265] width 76 height 27
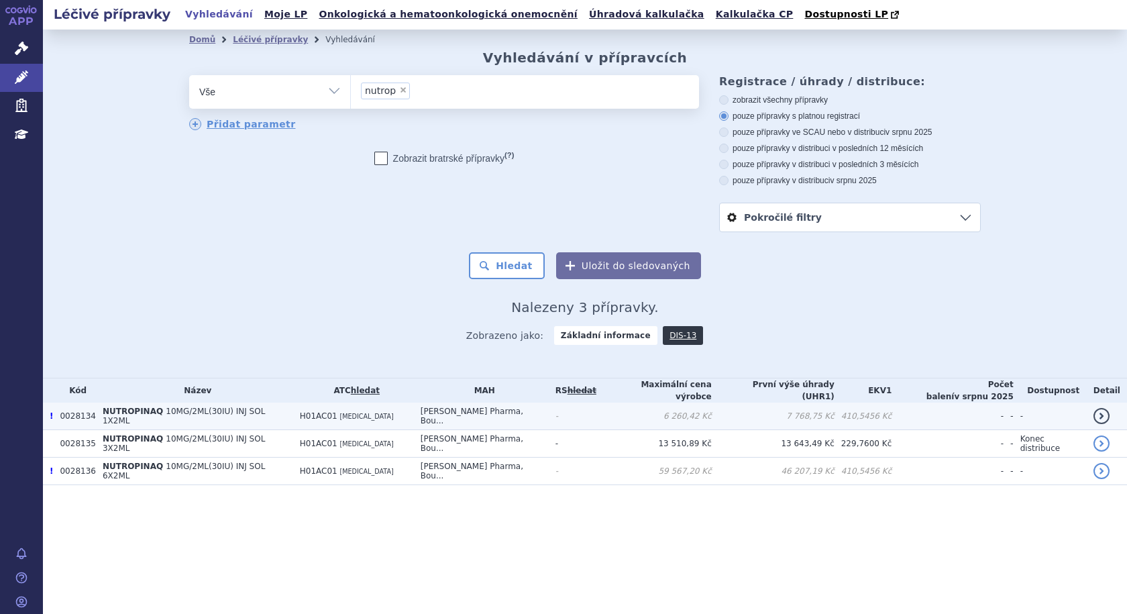
click at [195, 413] on span "10MG/2ML(30IU) INJ SOL 1X2ML" at bounding box center [184, 416] width 162 height 19
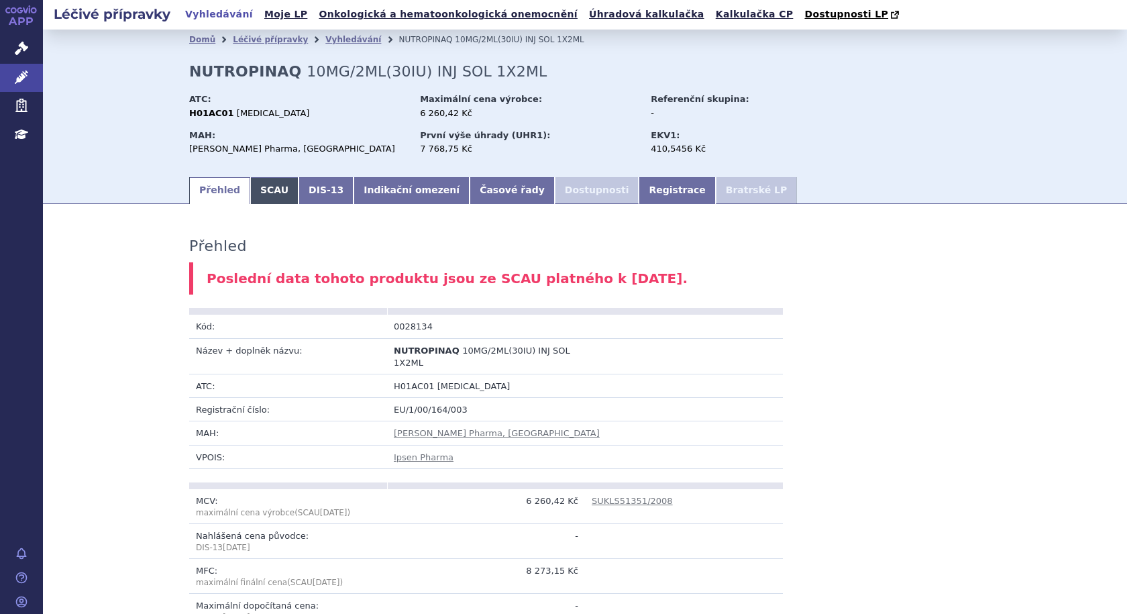
click at [271, 187] on link "SCAU" at bounding box center [274, 190] width 48 height 27
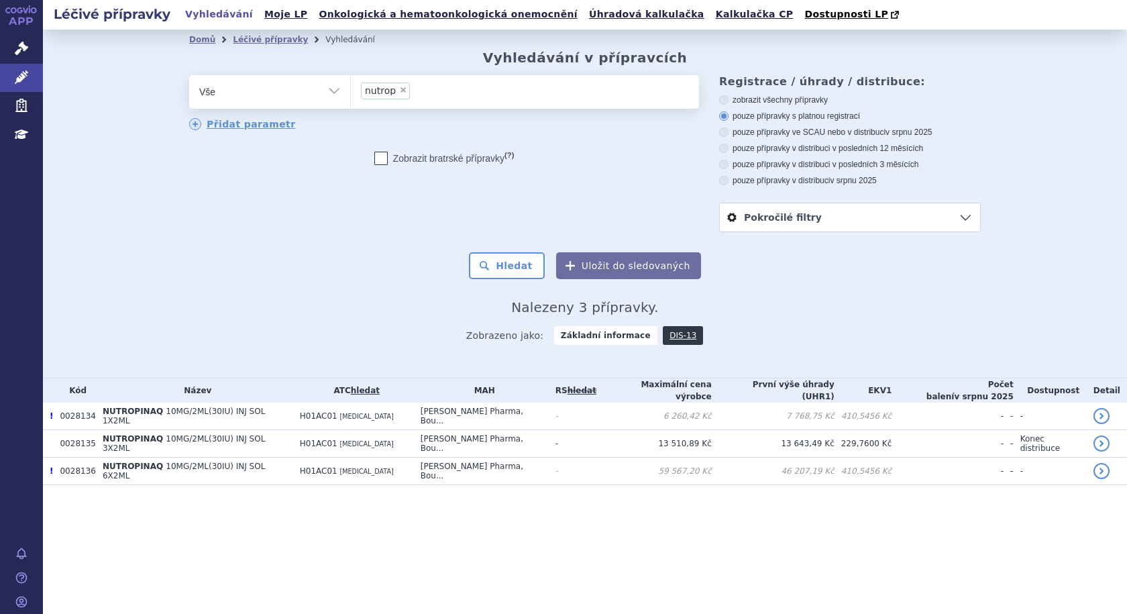
click at [401, 92] on span "×" at bounding box center [403, 90] width 8 height 8
click at [351, 92] on select "nutrop" at bounding box center [350, 91] width 1 height 34
select select
type input "re"
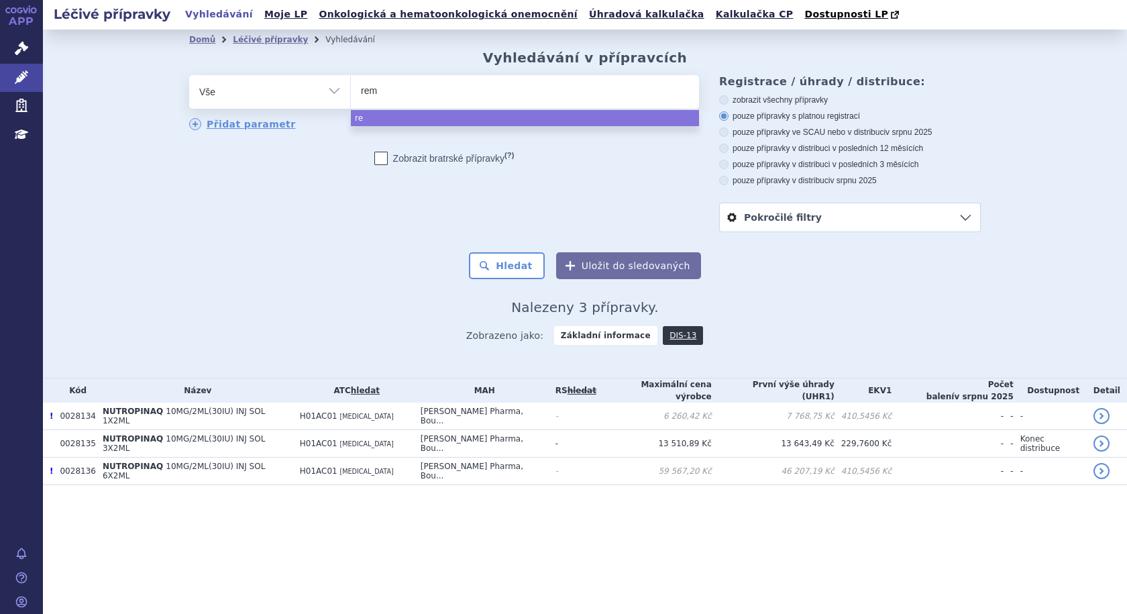
type input "remi"
type input "[PERSON_NAME]"
select select "[PERSON_NAME]"
click at [504, 264] on button "Hledat" at bounding box center [507, 265] width 76 height 27
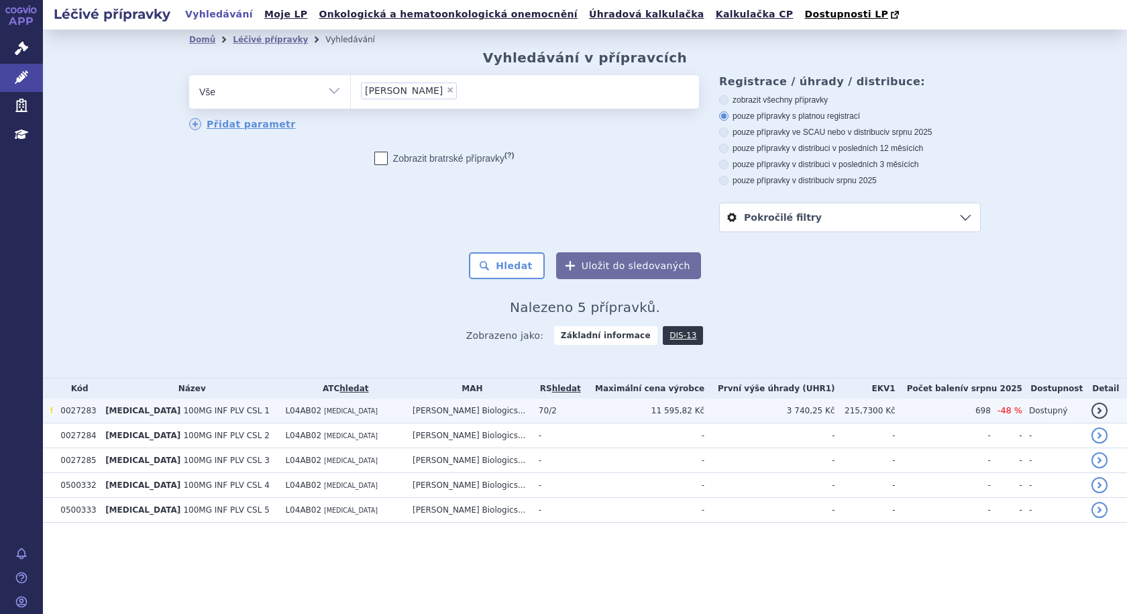
click at [370, 413] on td "L04AB02 [MEDICAL_DATA]" at bounding box center [343, 411] width 128 height 25
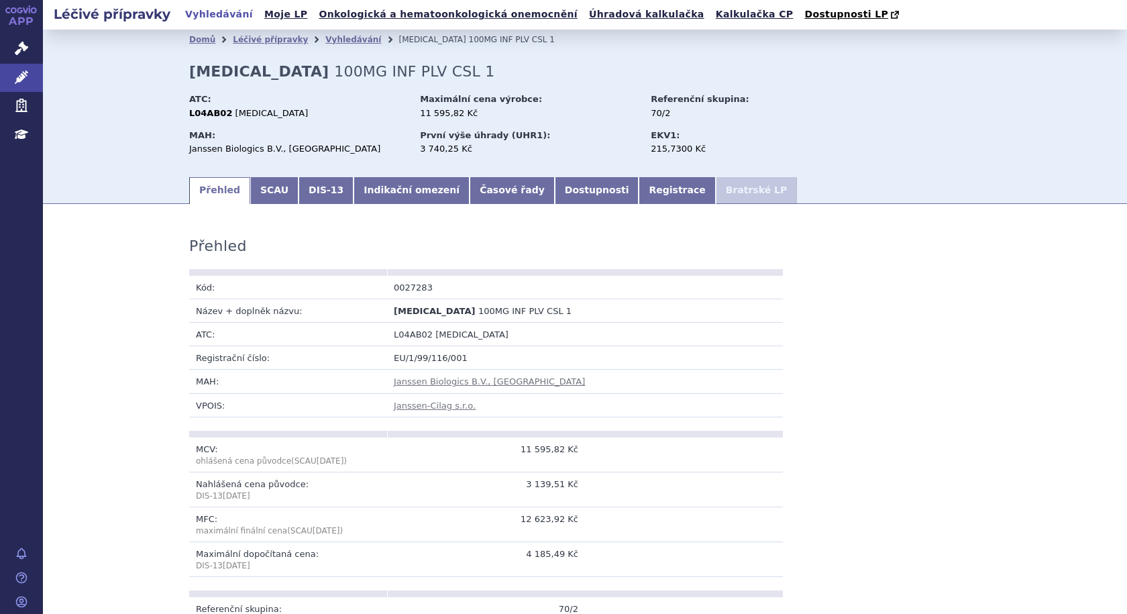
scroll to position [92, 0]
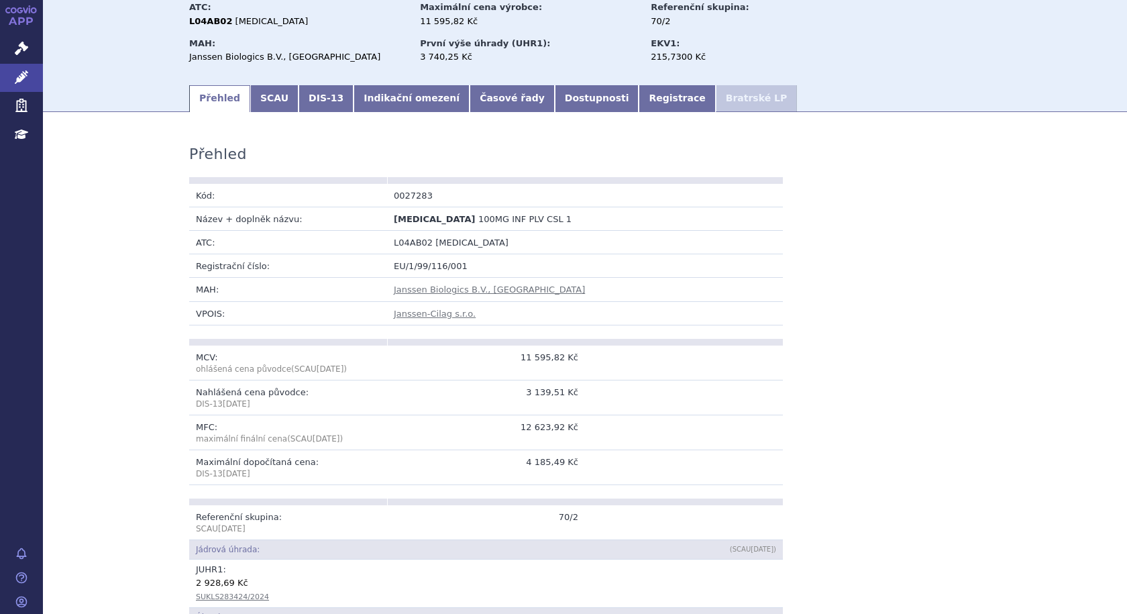
click at [257, 339] on th at bounding box center [288, 342] width 198 height 7
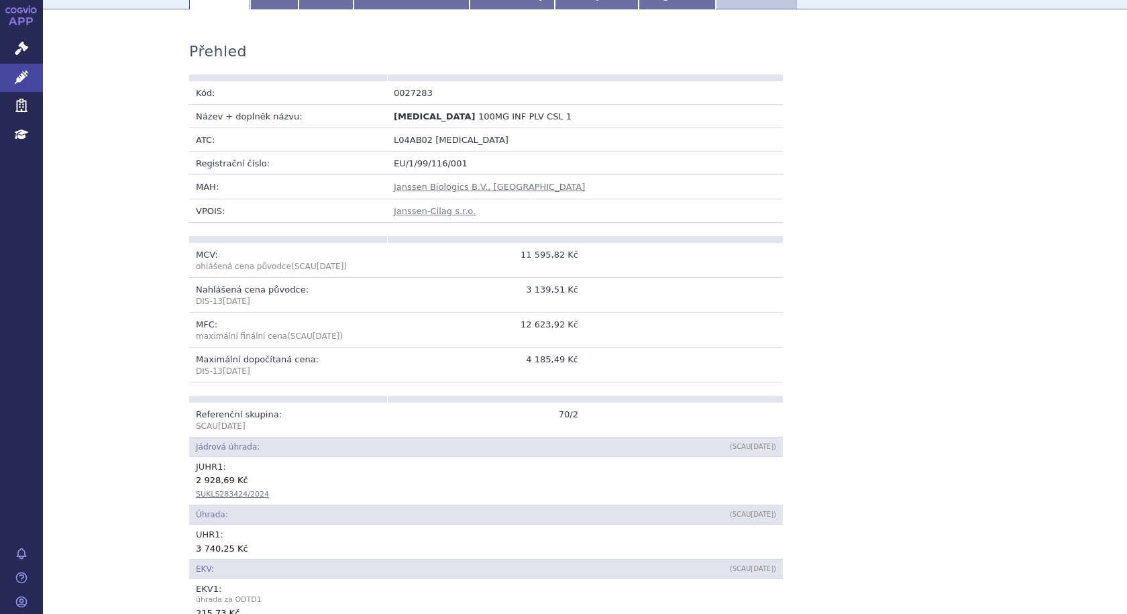
scroll to position [0, 0]
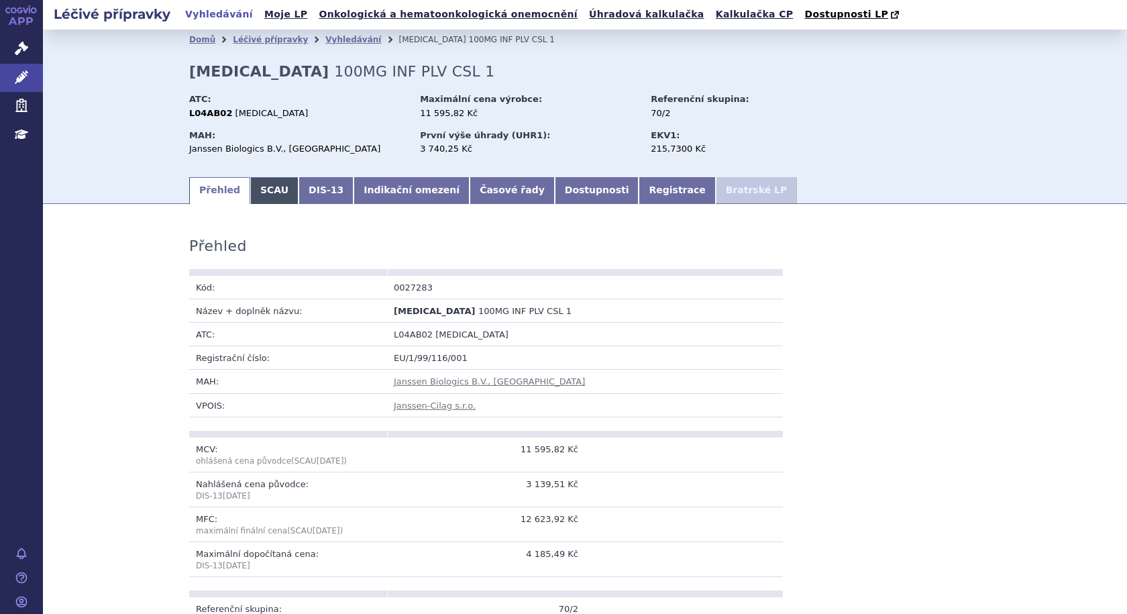
click at [260, 193] on link "SCAU" at bounding box center [274, 190] width 48 height 27
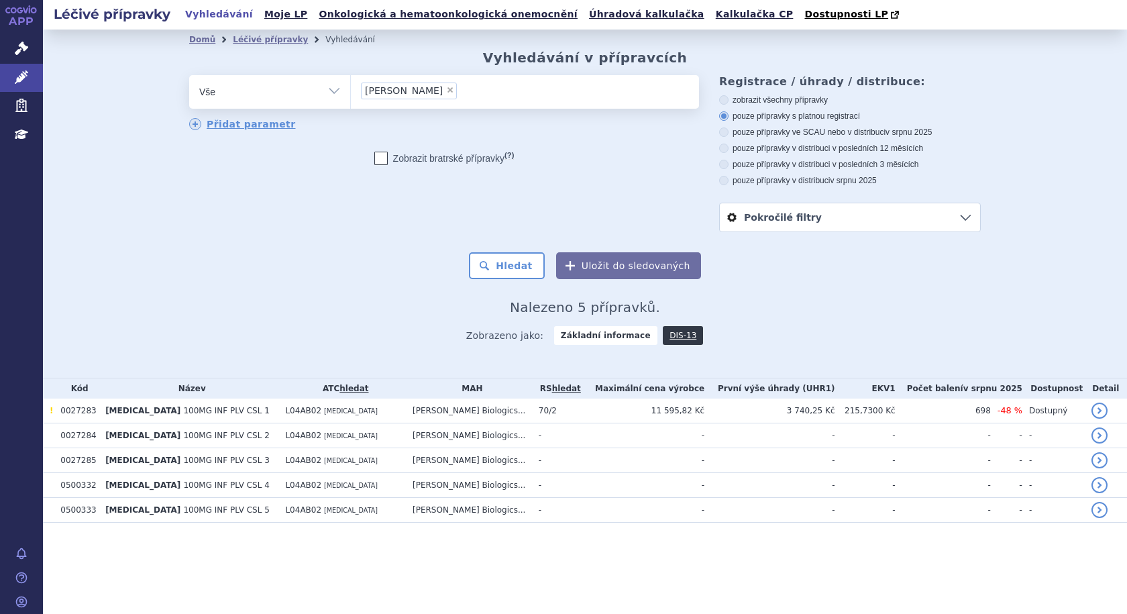
click at [446, 89] on span "×" at bounding box center [450, 90] width 8 height 8
click at [351, 89] on select "[PERSON_NAME]" at bounding box center [350, 91] width 1 height 34
select select
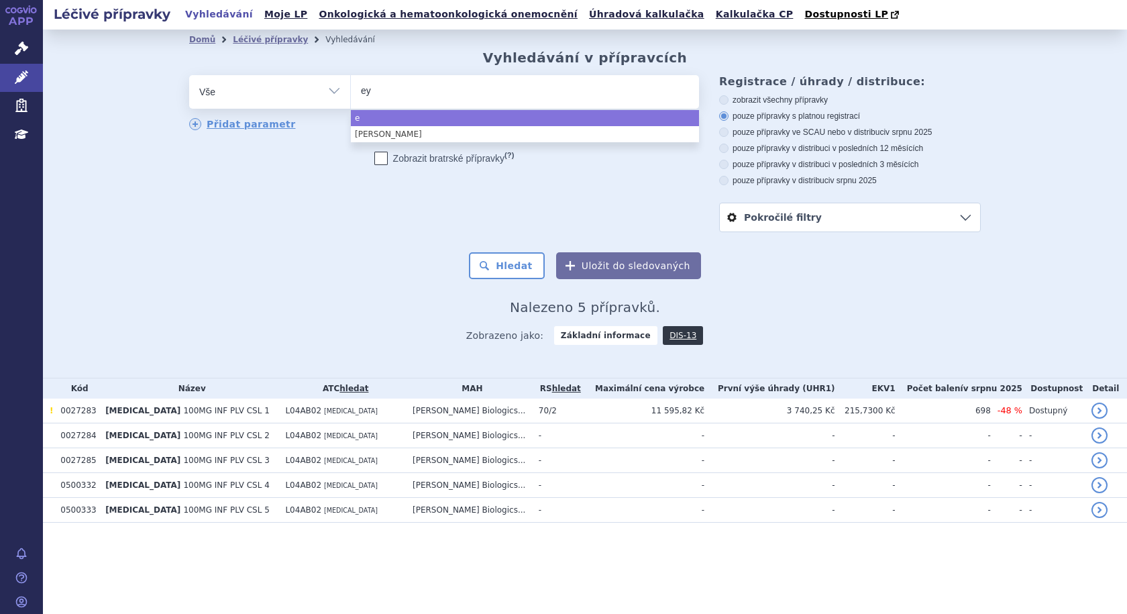
type input "eyl"
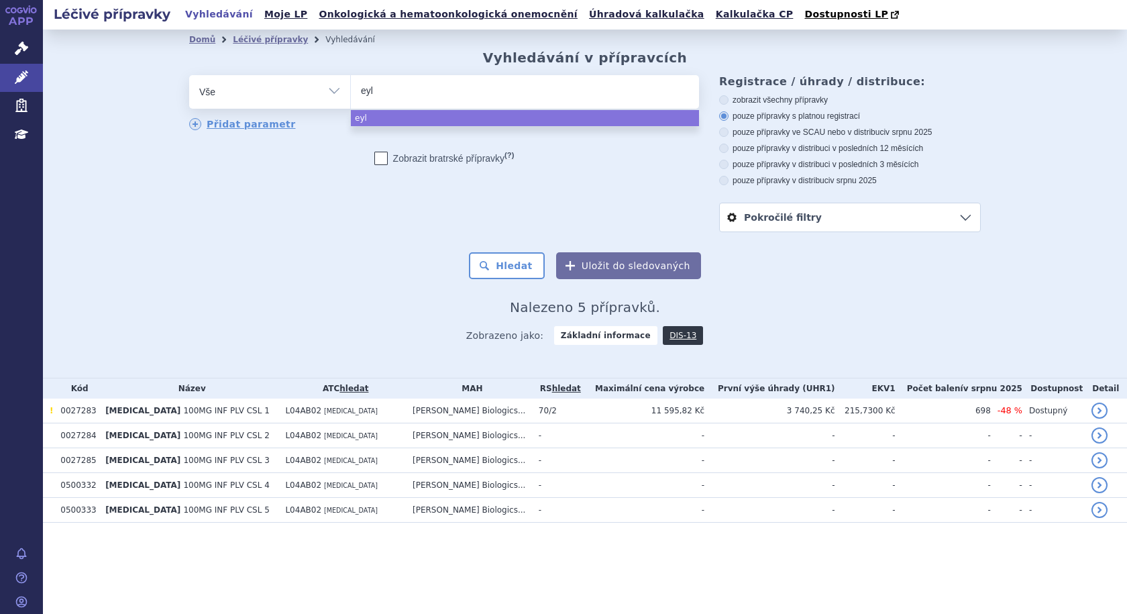
type input "eyle"
type input "eylea"
select select "eylea"
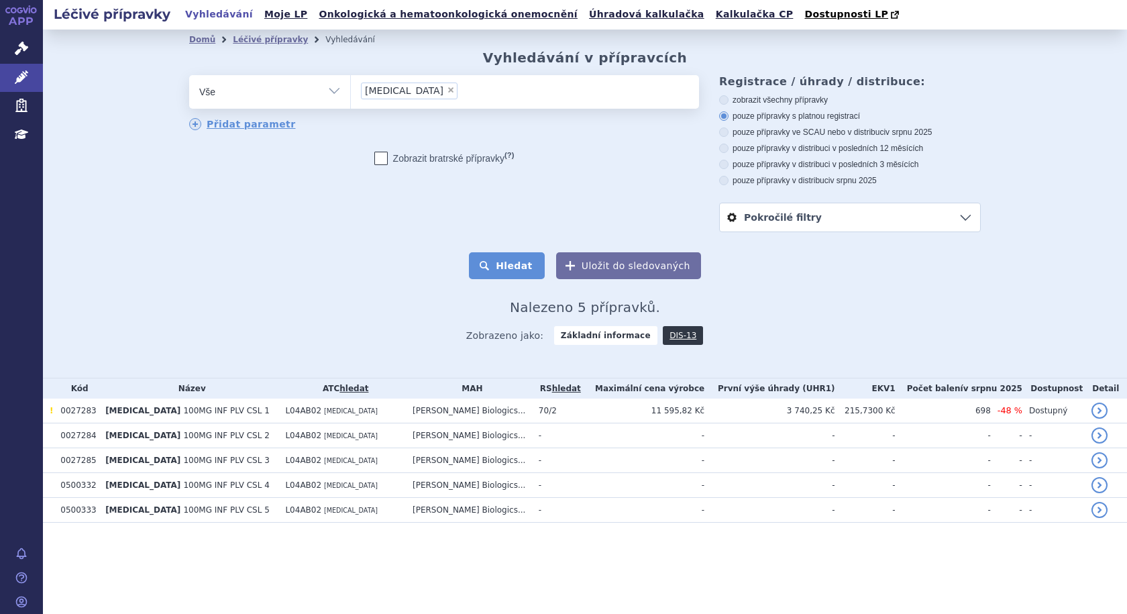
click at [532, 265] on button "Hledat" at bounding box center [507, 265] width 76 height 27
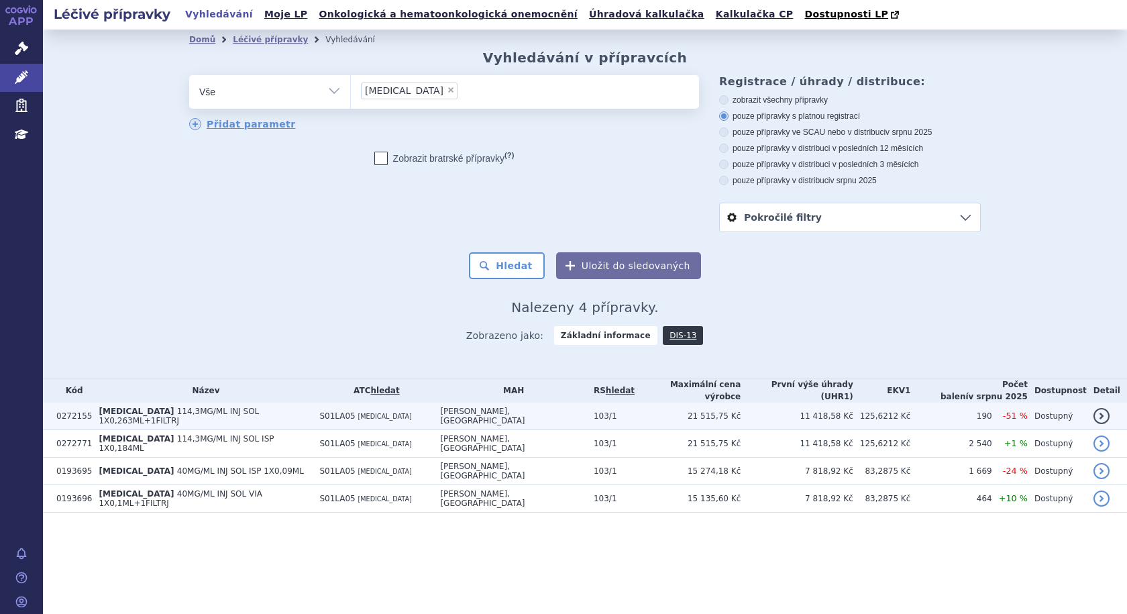
click at [259, 409] on span "114,3MG/ML INJ SOL 1X0,263ML+1FILTRJ" at bounding box center [179, 416] width 160 height 19
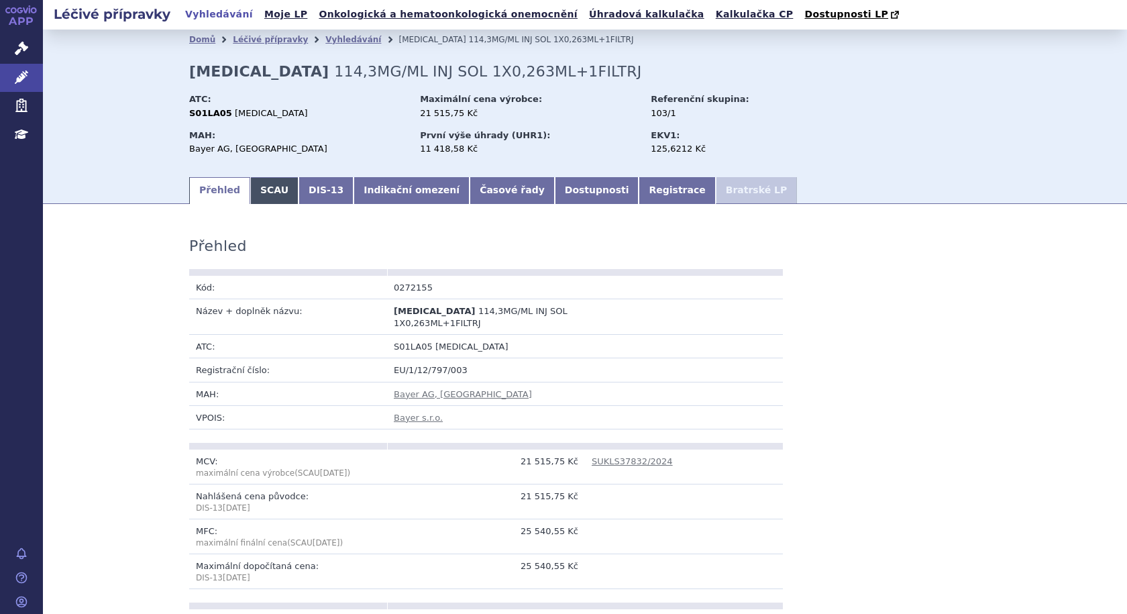
click at [264, 198] on link "SCAU" at bounding box center [274, 190] width 48 height 27
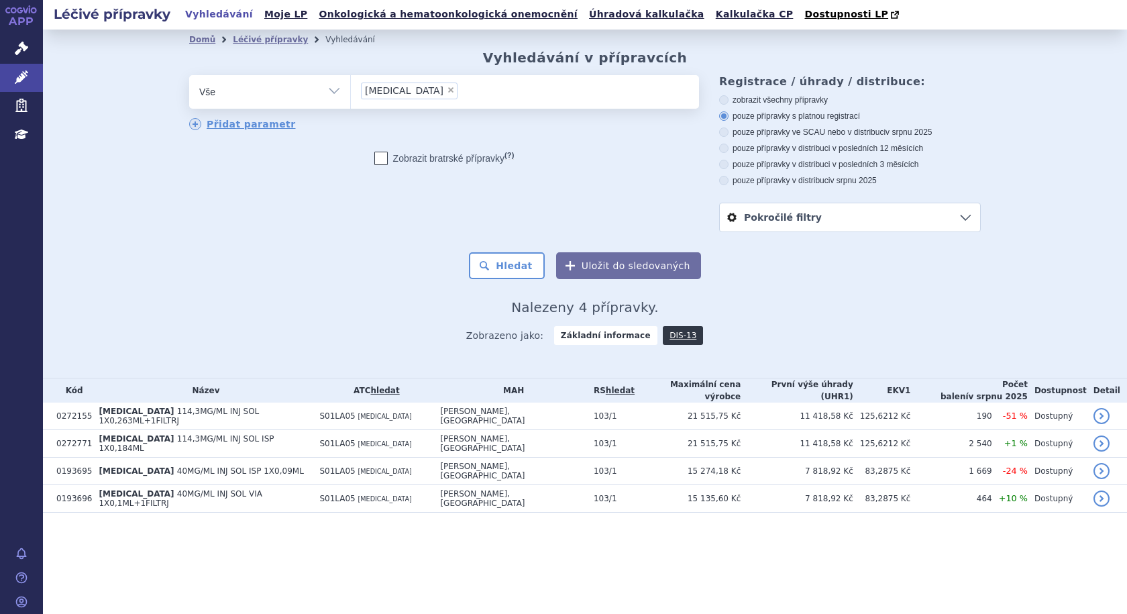
click at [447, 92] on span "×" at bounding box center [451, 90] width 8 height 8
click at [351, 92] on select "[MEDICAL_DATA]" at bounding box center [350, 91] width 1 height 34
select select
